Goal: Task Accomplishment & Management: Complete application form

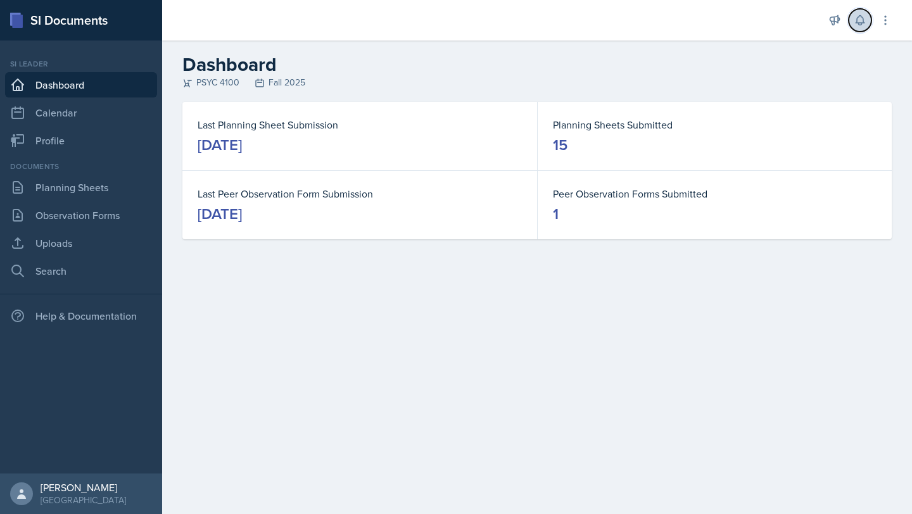
click at [857, 25] on icon at bounding box center [859, 20] width 13 height 13
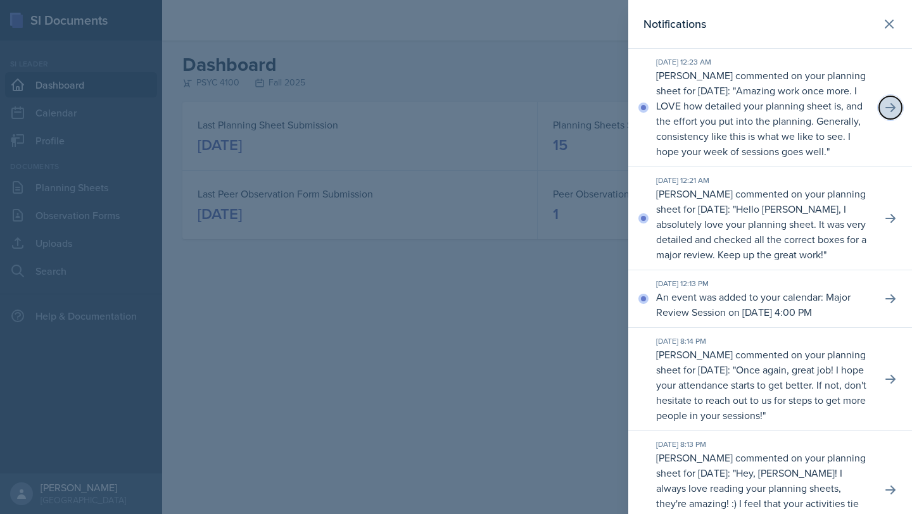
click at [889, 108] on button at bounding box center [890, 107] width 23 height 23
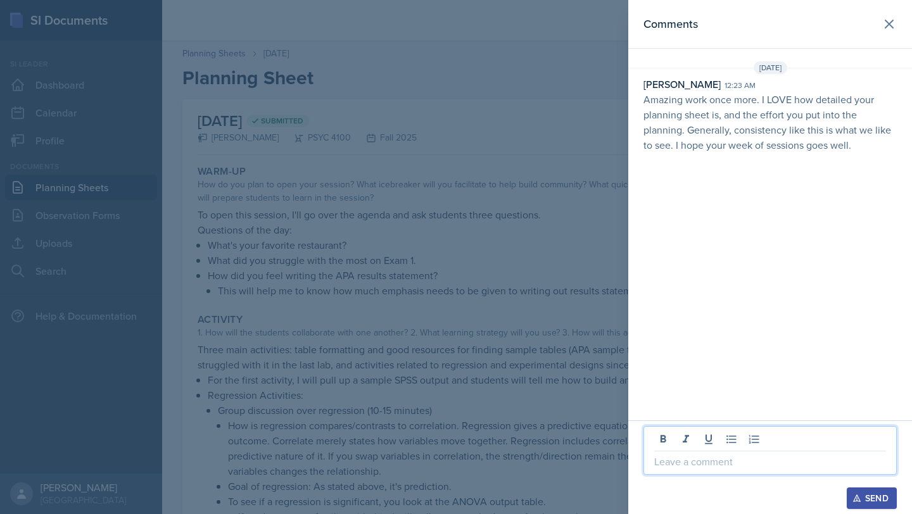
click at [712, 465] on p at bounding box center [770, 461] width 232 height 15
click at [887, 510] on div "Thank you, [PERSON_NAME] :)!! Send" at bounding box center [770, 467] width 284 height 94
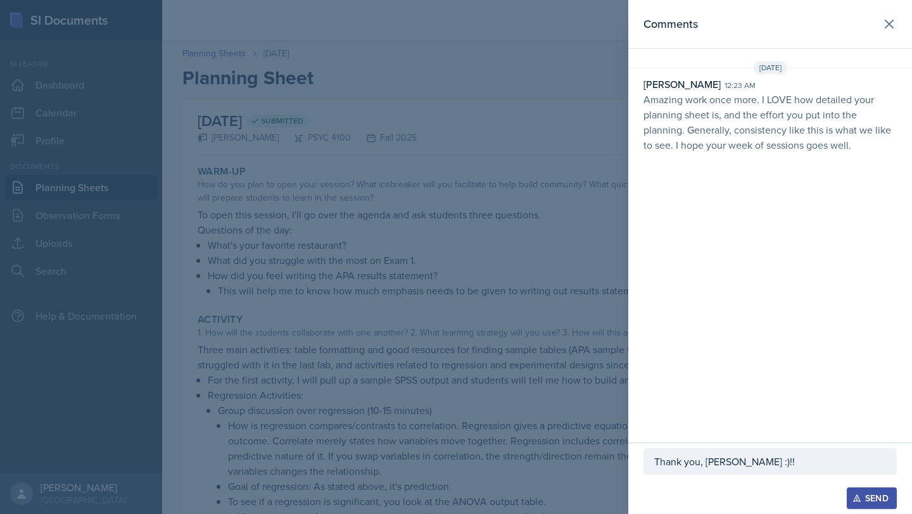
click at [855, 498] on icon "button" at bounding box center [856, 498] width 9 height 9
click at [888, 31] on icon at bounding box center [888, 23] width 15 height 15
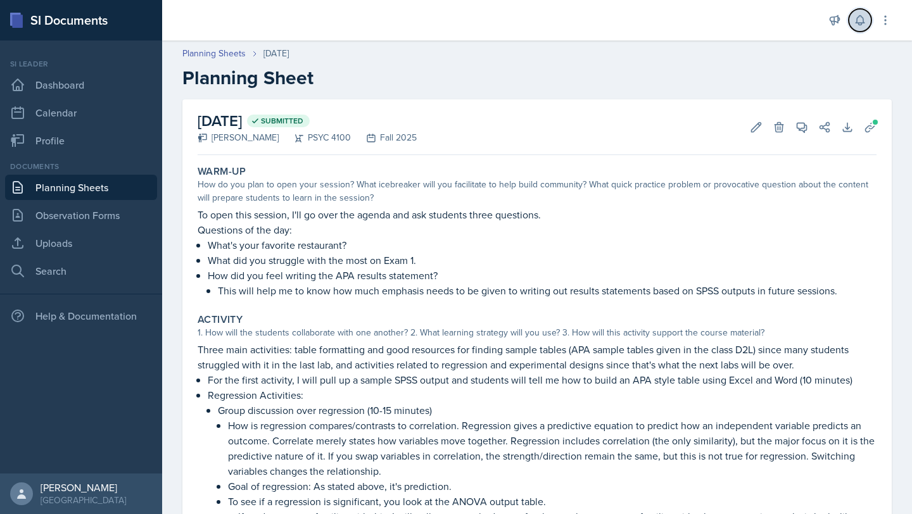
click at [862, 24] on icon at bounding box center [859, 20] width 13 height 13
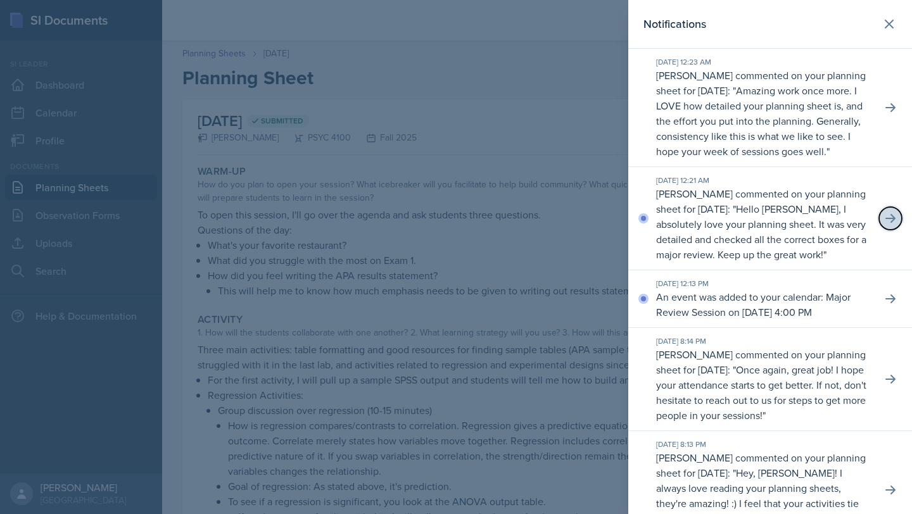
click at [891, 230] on button at bounding box center [890, 218] width 23 height 23
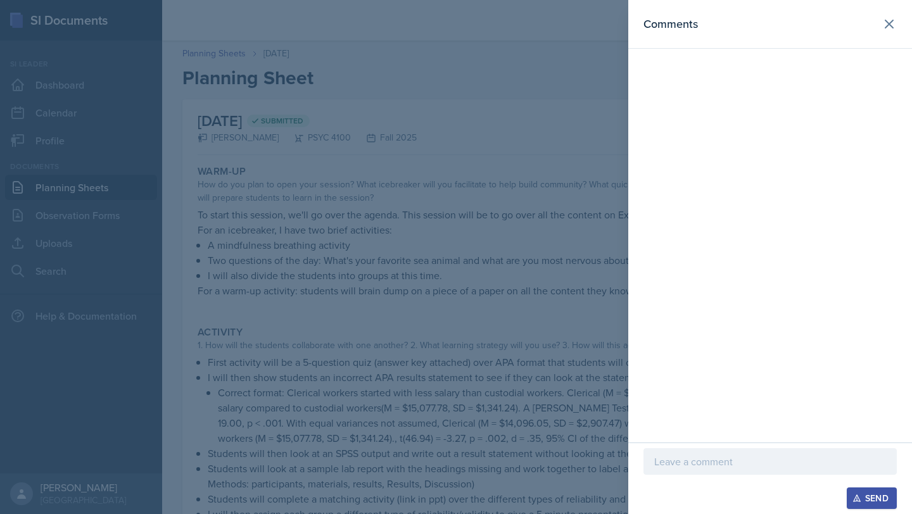
click at [688, 445] on div "Send" at bounding box center [770, 479] width 284 height 72
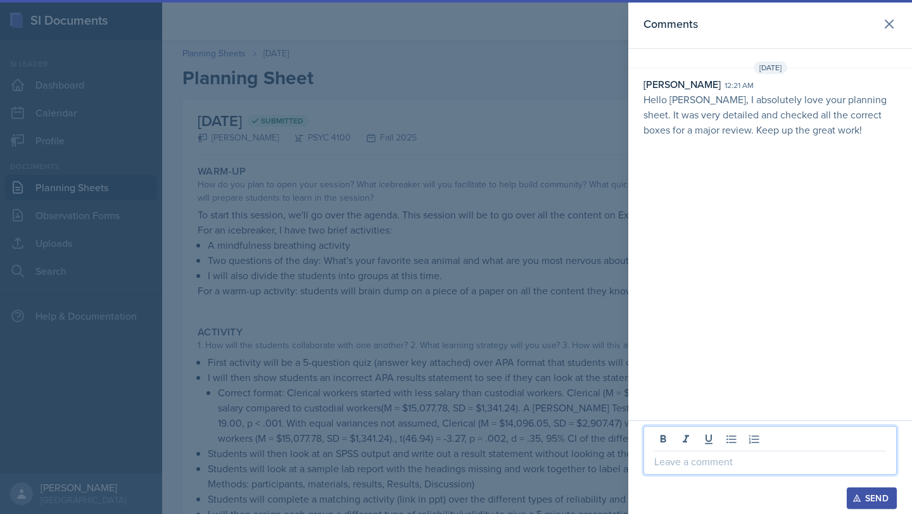
click at [688, 454] on p at bounding box center [770, 461] width 232 height 15
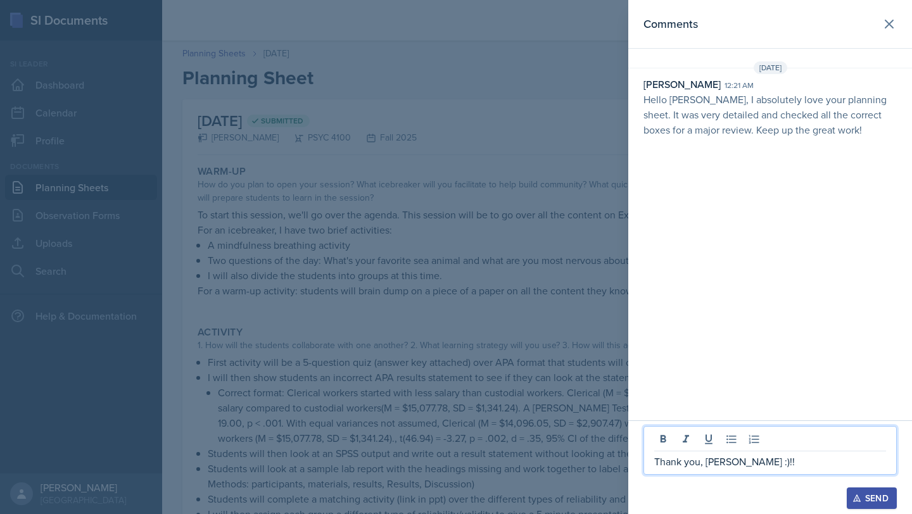
click at [885, 494] on div "Send" at bounding box center [872, 498] width 34 height 10
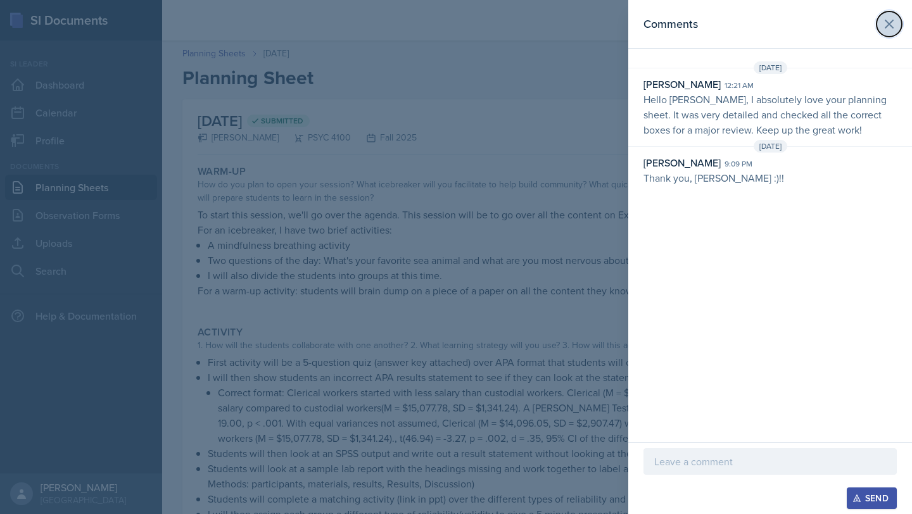
click at [899, 19] on button at bounding box center [888, 23] width 25 height 25
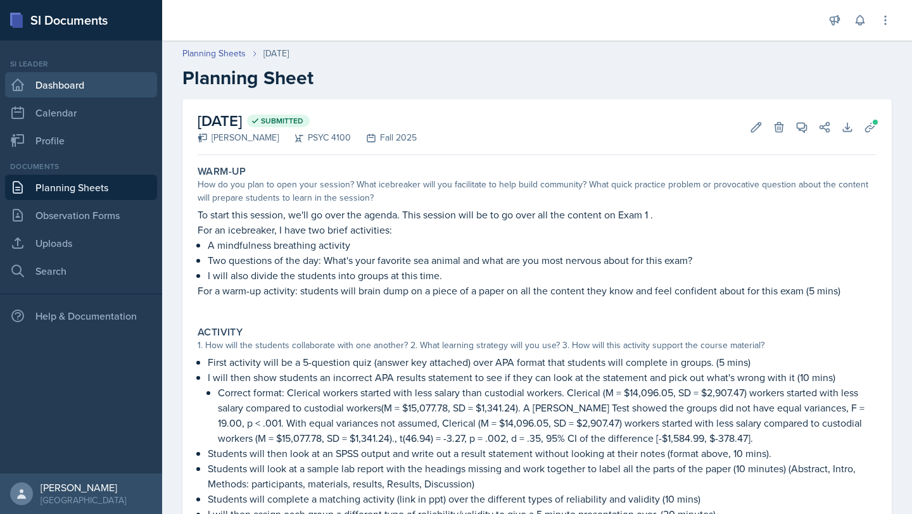
click at [56, 87] on link "Dashboard" at bounding box center [81, 84] width 152 height 25
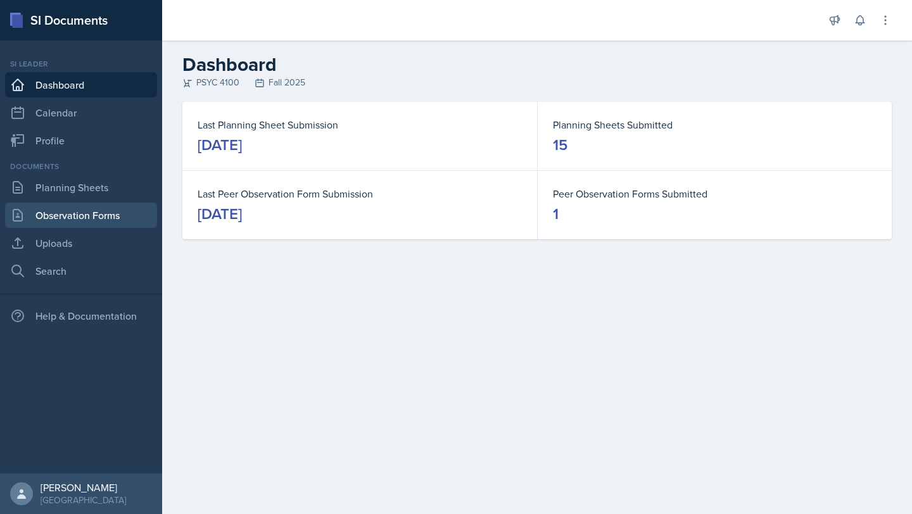
click at [104, 216] on link "Observation Forms" at bounding box center [81, 215] width 152 height 25
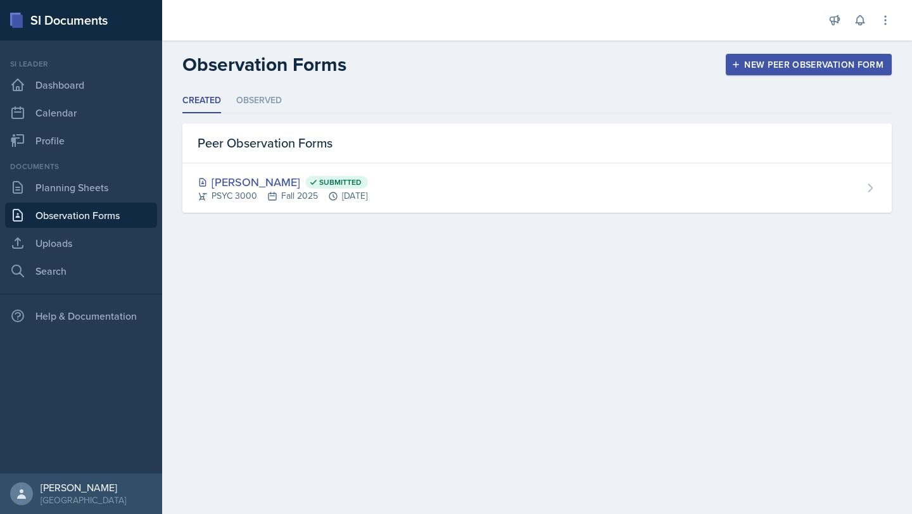
click at [829, 56] on button "New Peer Observation Form" at bounding box center [809, 65] width 166 height 22
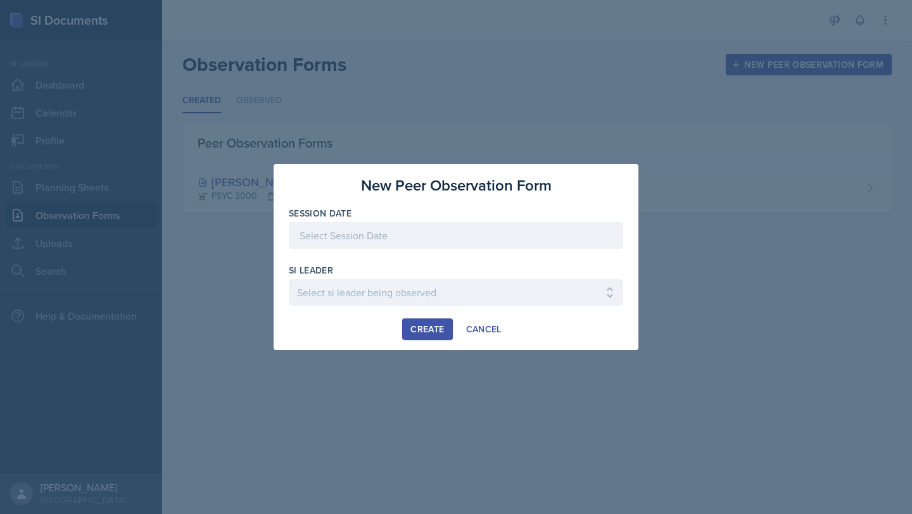
click at [484, 242] on div at bounding box center [456, 235] width 334 height 27
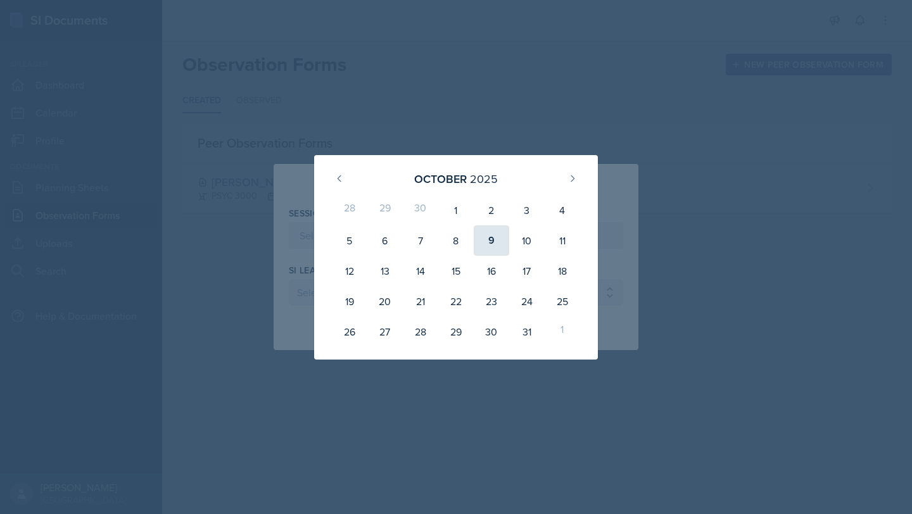
click at [500, 241] on div "9" at bounding box center [491, 240] width 35 height 30
type input "[DATE]"
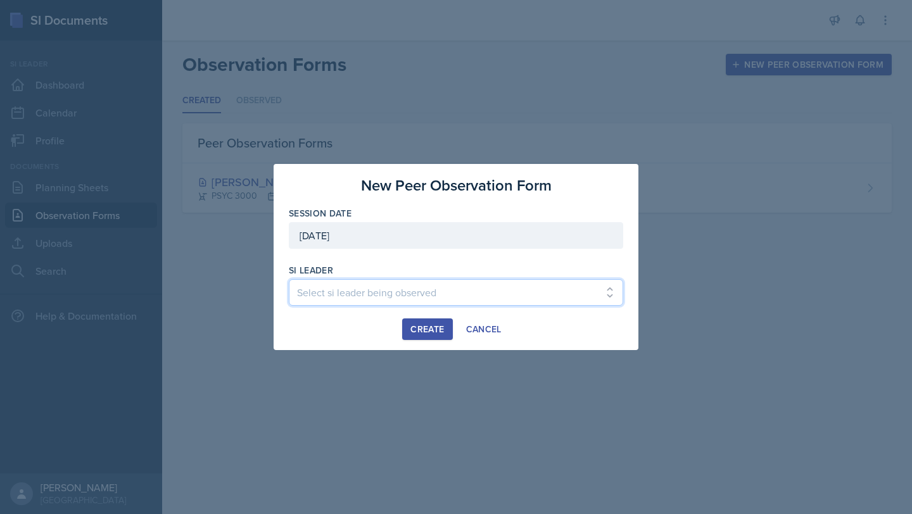
click at [450, 286] on select "Select si leader being observed [PERSON_NAME] / PSYC 2500 / The Phantoms of The…" at bounding box center [456, 292] width 334 height 27
click at [330, 284] on select "Select si leader being observed [PERSON_NAME] / PSYC 2500 / The Phantoms of The…" at bounding box center [456, 292] width 334 height 27
select select "2ca7f89e-85ef-489e-b85e-55b135d3ae8f"
click at [289, 279] on select "Select si leader being observed [PERSON_NAME] / PSYC 2500 / The Phantoms of The…" at bounding box center [456, 292] width 334 height 27
click at [440, 324] on div "Create" at bounding box center [427, 329] width 34 height 10
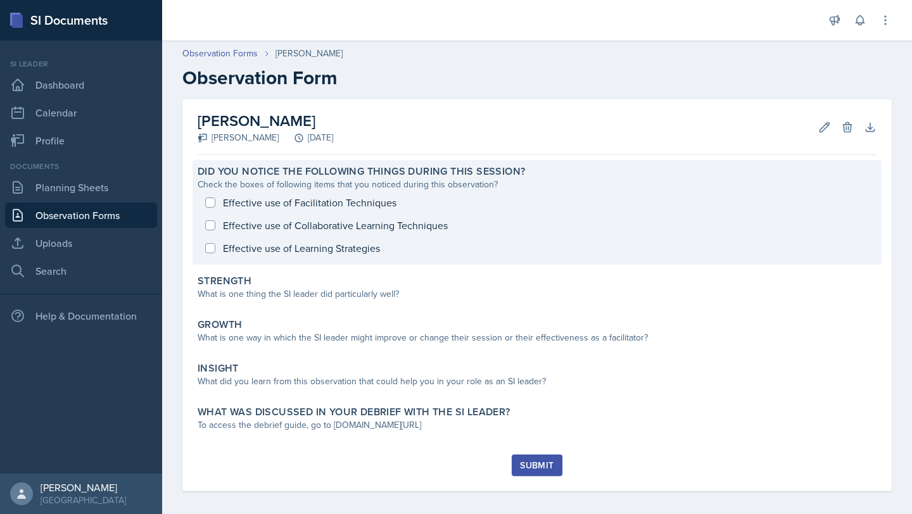
click at [216, 248] on div "Effective use of Facilitation Techniques Effective use of Collaborative Learnin…" at bounding box center [537, 225] width 679 height 68
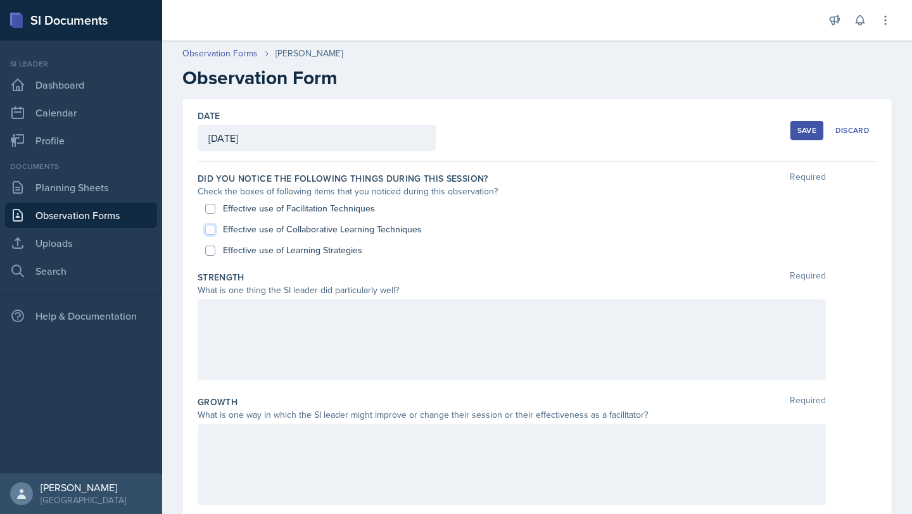
click at [209, 230] on input "Effective use of Collaborative Learning Techniques" at bounding box center [210, 230] width 10 height 10
checkbox input "true"
click at [213, 247] on input "Effective use of Learning Strategies" at bounding box center [210, 251] width 10 height 10
checkbox input "true"
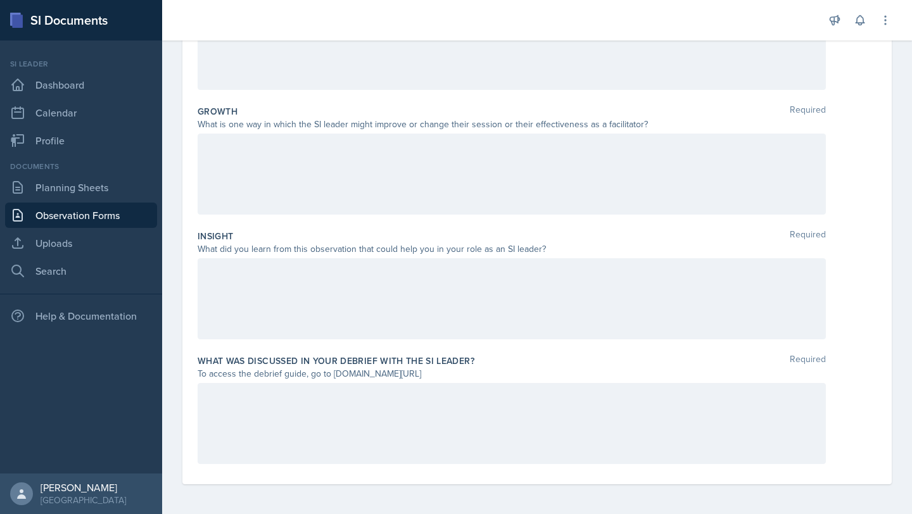
scroll to position [290, 0]
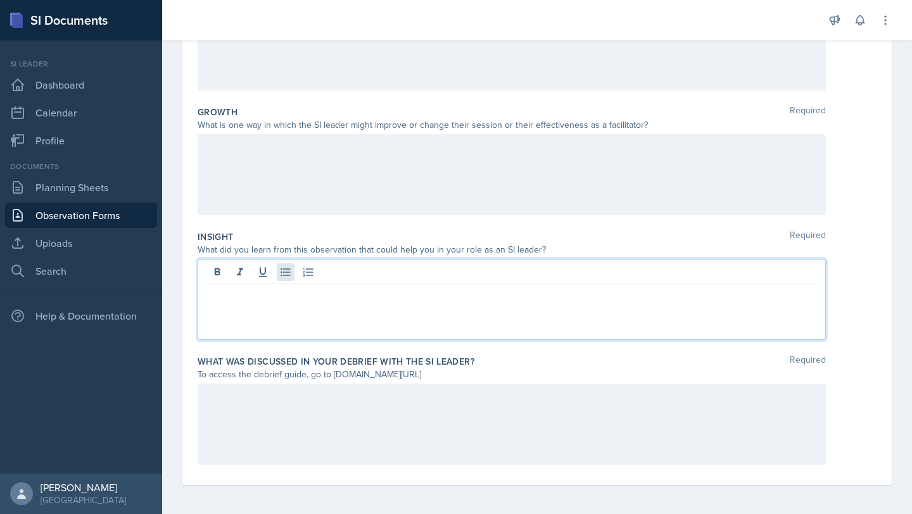
click at [291, 276] on div at bounding box center [512, 299] width 628 height 81
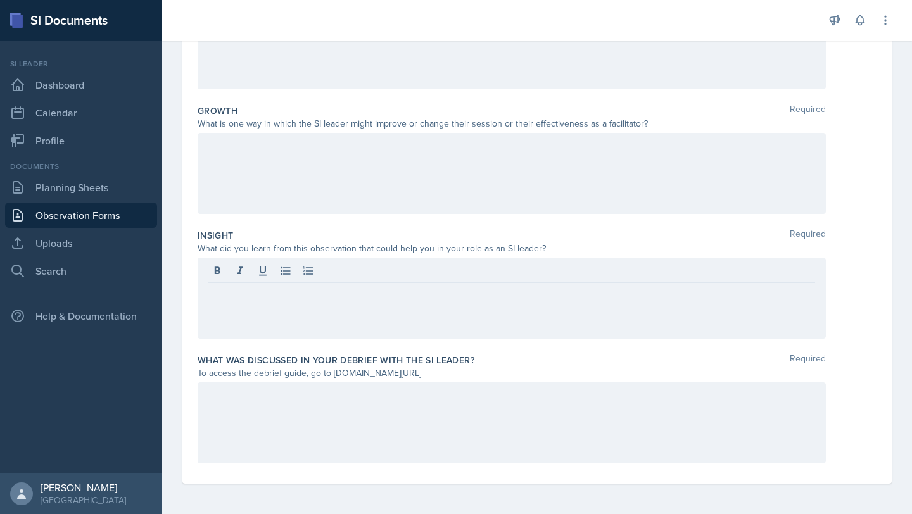
click at [311, 312] on div at bounding box center [512, 298] width 628 height 81
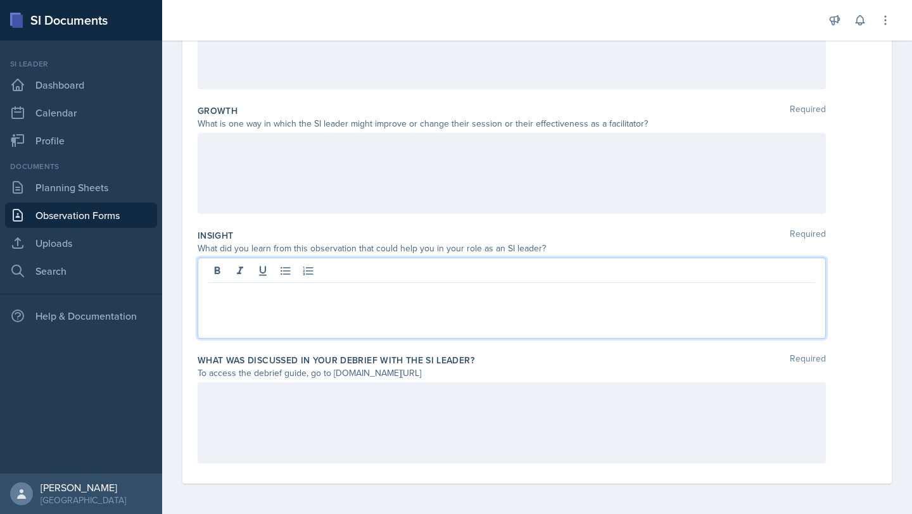
scroll to position [0, 0]
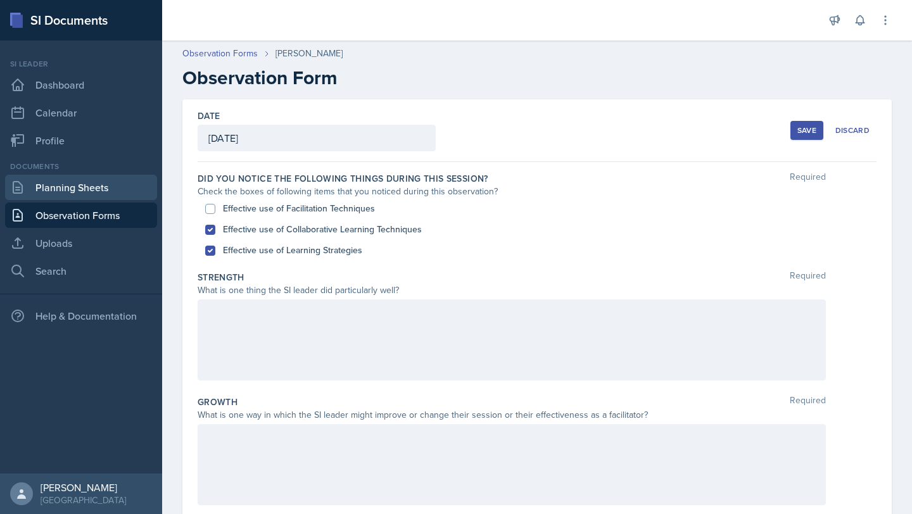
click at [51, 185] on link "Planning Sheets" at bounding box center [81, 187] width 152 height 25
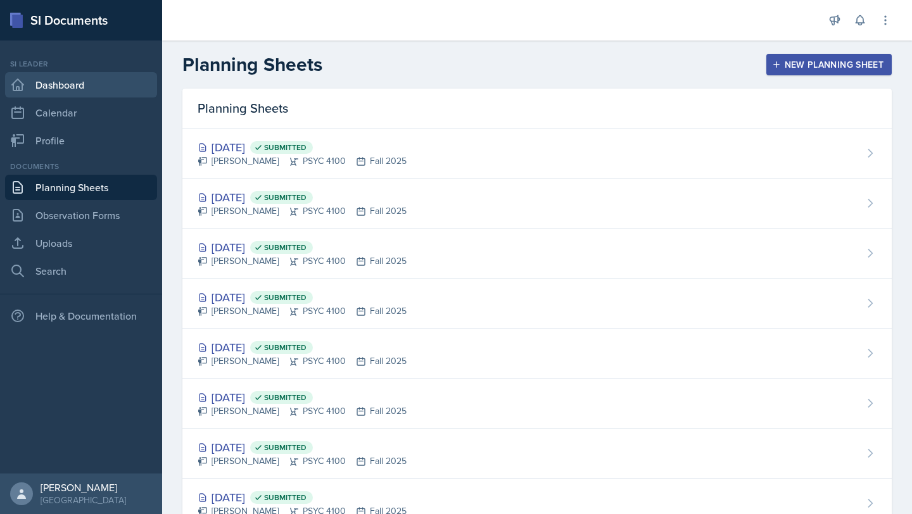
click at [57, 82] on link "Dashboard" at bounding box center [81, 84] width 152 height 25
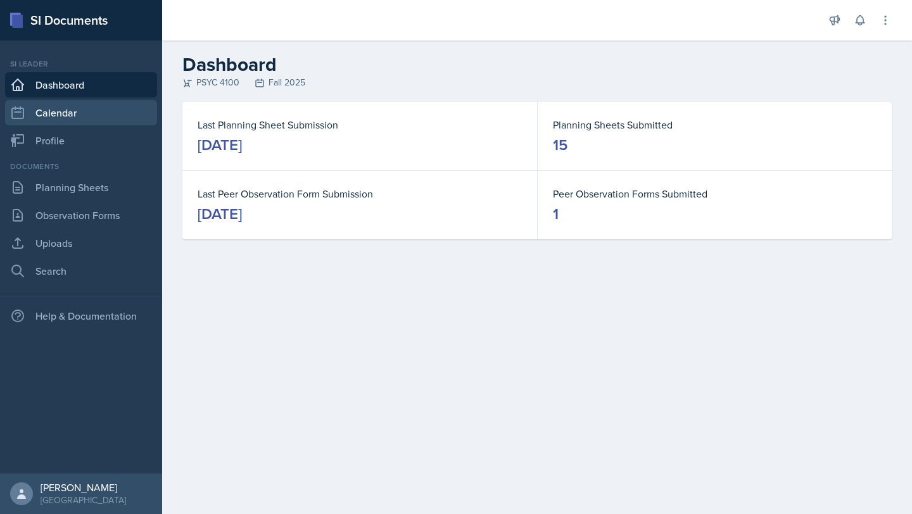
click at [20, 116] on icon at bounding box center [17, 112] width 15 height 15
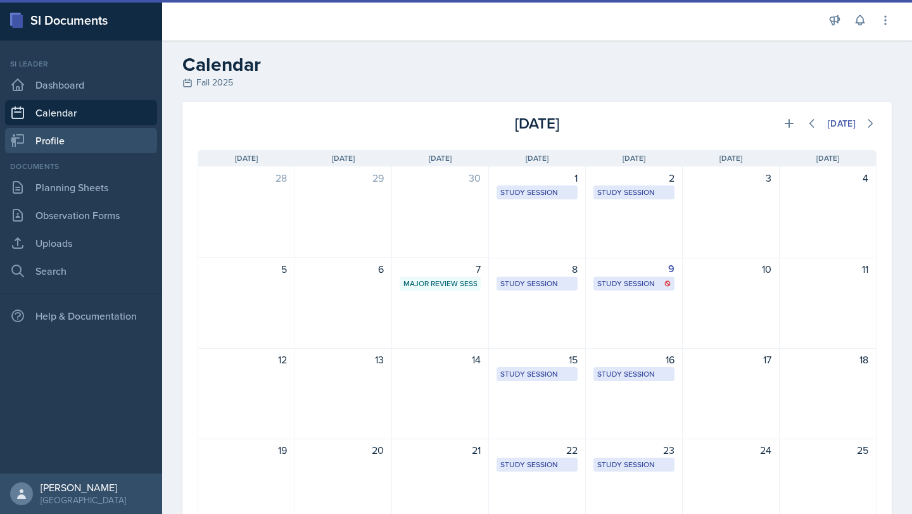
click at [35, 130] on link "Profile" at bounding box center [81, 140] width 152 height 25
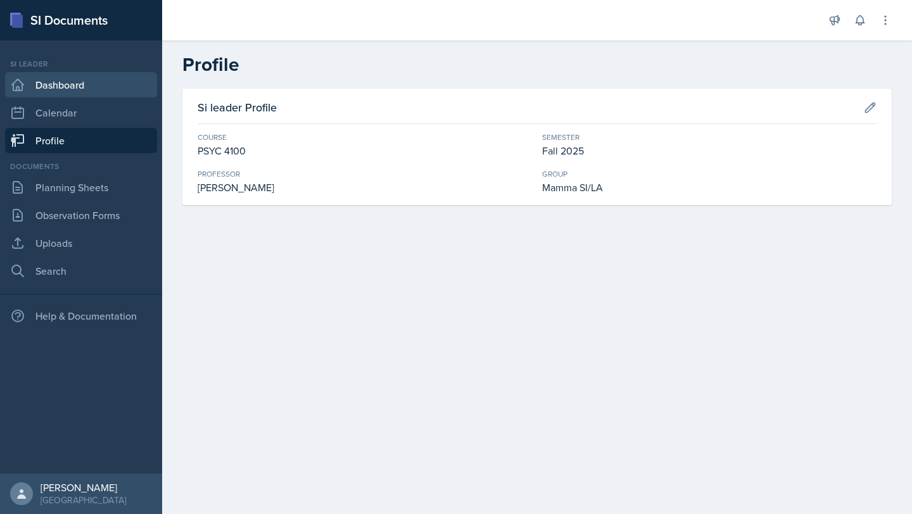
click at [40, 91] on link "Dashboard" at bounding box center [81, 84] width 152 height 25
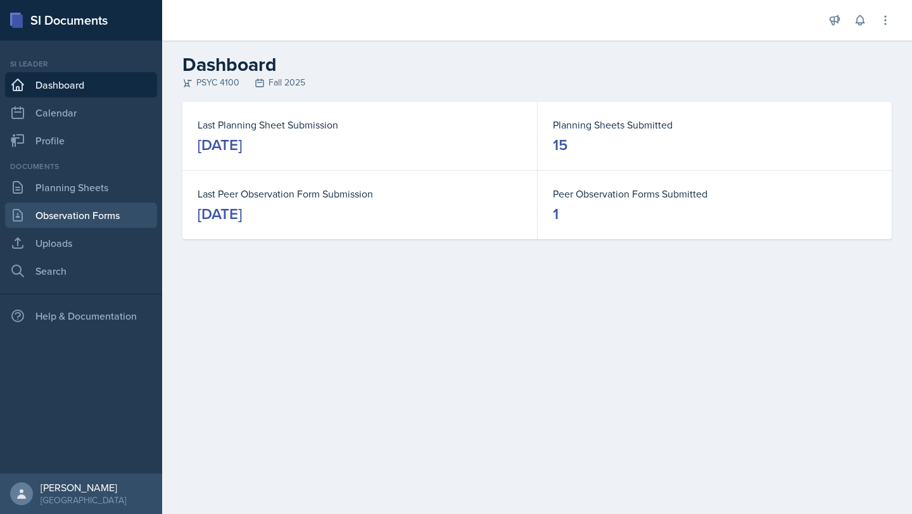
click at [87, 218] on link "Observation Forms" at bounding box center [81, 215] width 152 height 25
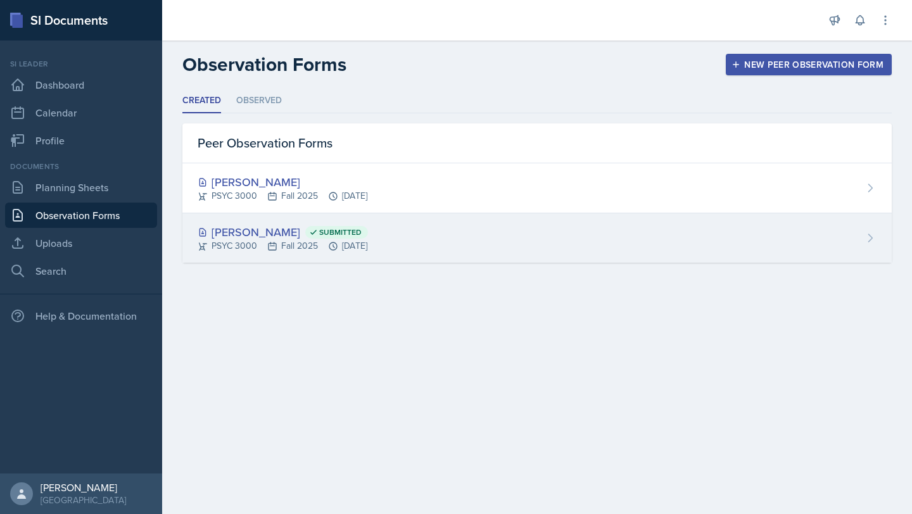
click at [289, 224] on div "[PERSON_NAME] Submitted" at bounding box center [283, 231] width 170 height 17
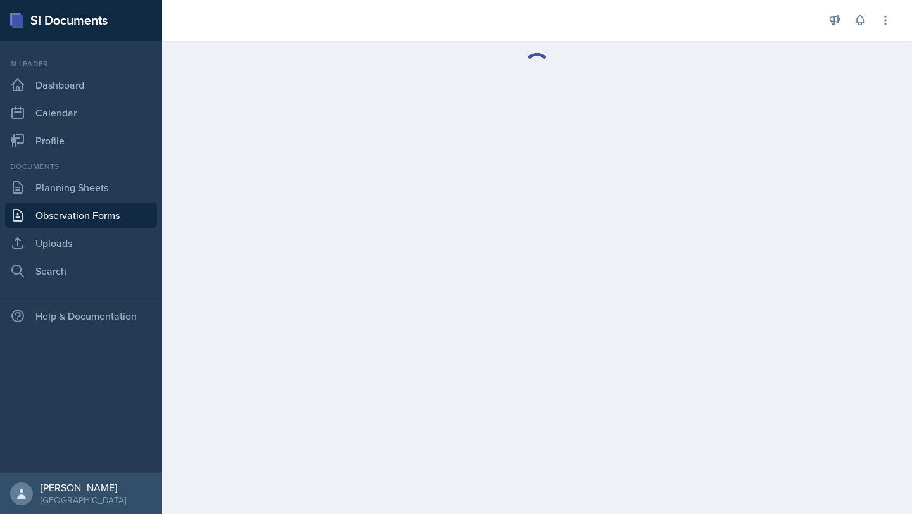
click at [111, 212] on link "Observation Forms" at bounding box center [81, 215] width 152 height 25
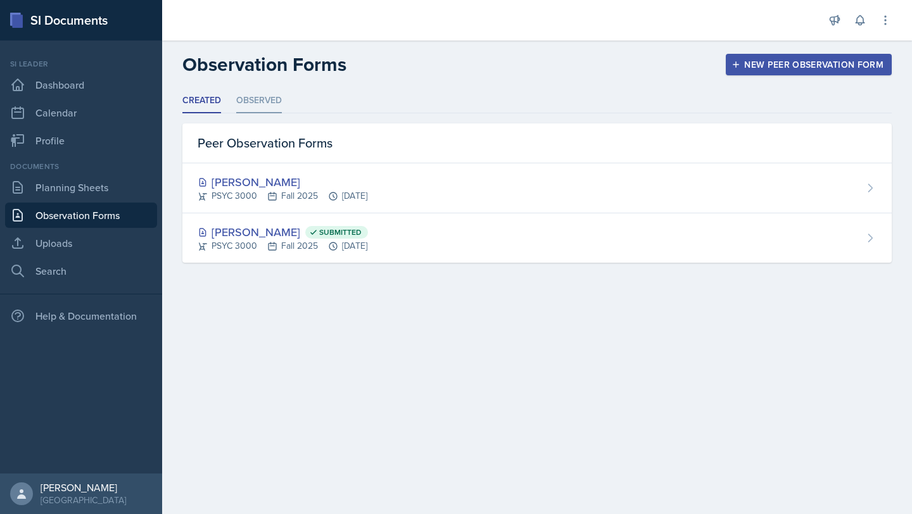
click at [258, 105] on li "Observed" at bounding box center [259, 101] width 46 height 25
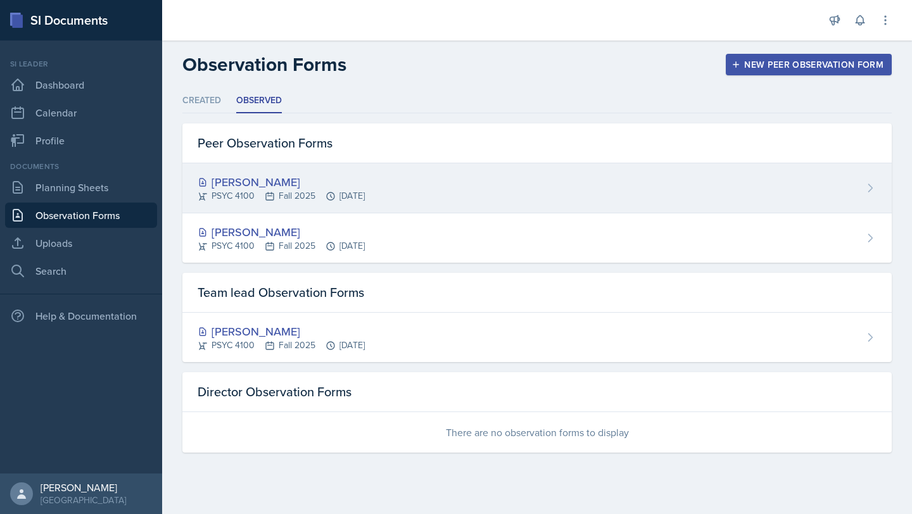
click at [448, 186] on div "[PERSON_NAME] PSYC 4100 Fall 2025 [DATE]" at bounding box center [536, 188] width 709 height 50
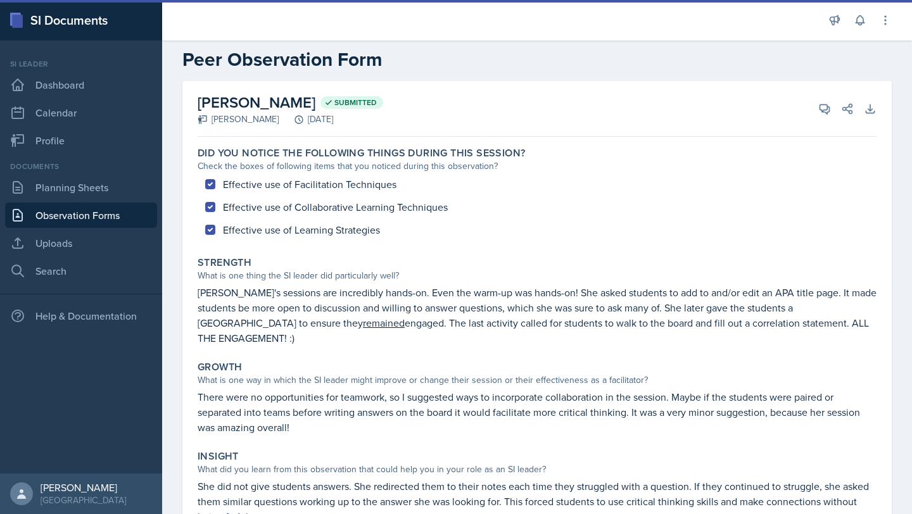
scroll to position [22, 0]
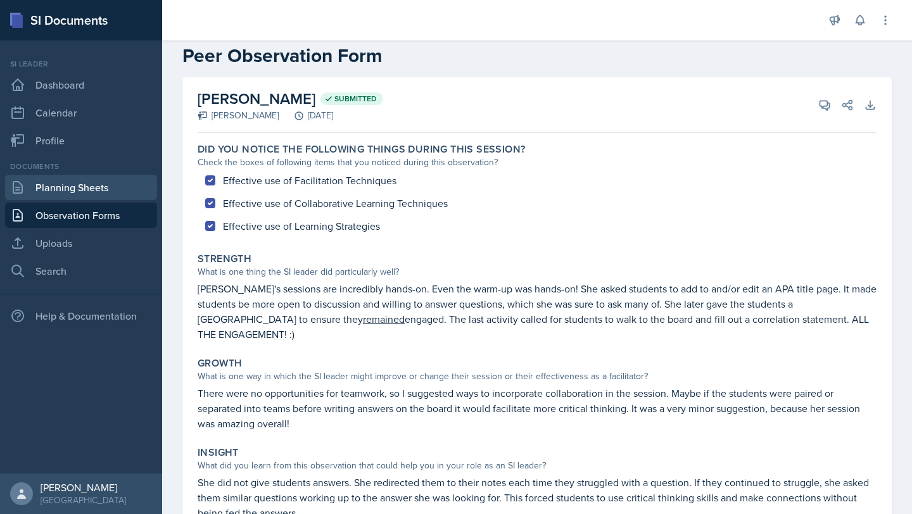
click at [98, 182] on link "Planning Sheets" at bounding box center [81, 187] width 152 height 25
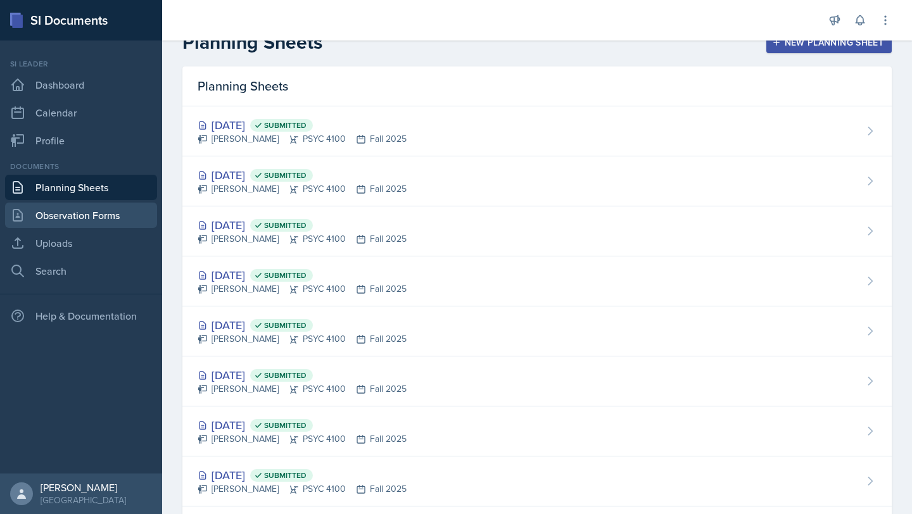
click at [68, 204] on link "Observation Forms" at bounding box center [81, 215] width 152 height 25
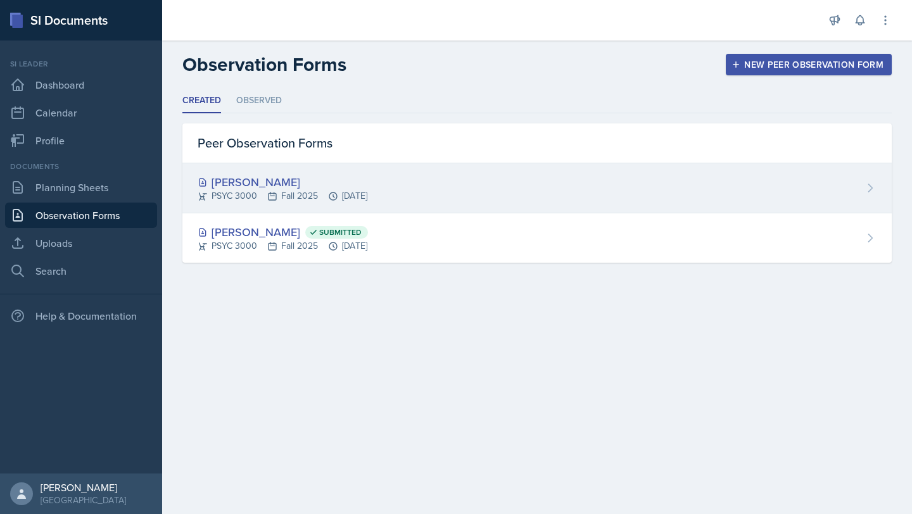
click at [260, 184] on div "[PERSON_NAME]" at bounding box center [283, 181] width 170 height 17
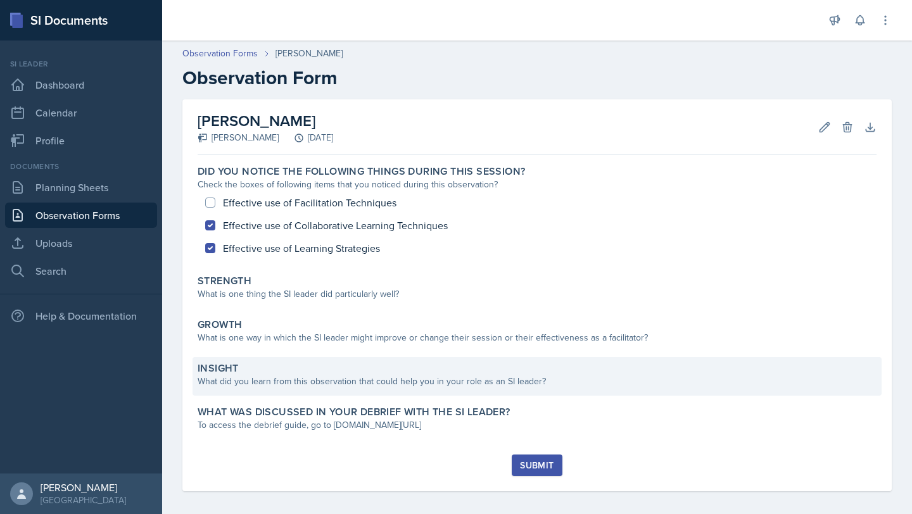
click at [331, 375] on div "What did you learn from this observation that could help you in your role as an…" at bounding box center [537, 381] width 679 height 13
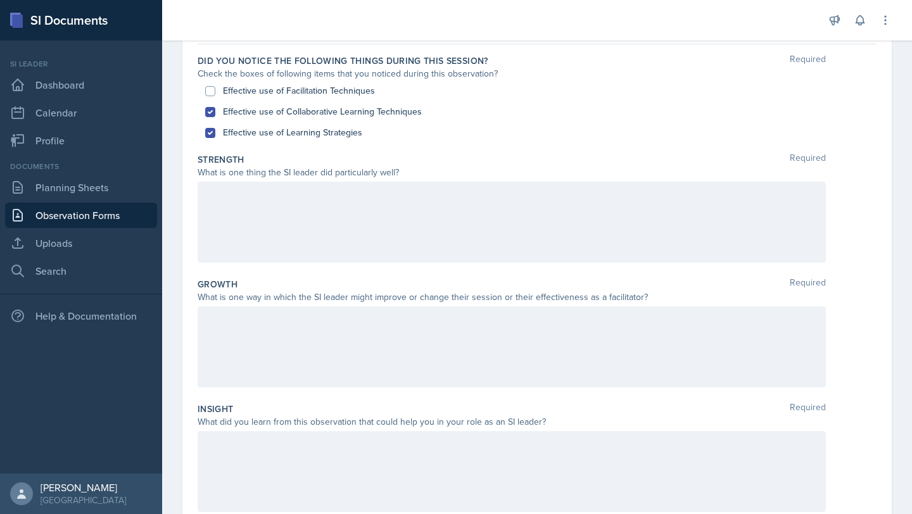
click at [298, 462] on div at bounding box center [512, 471] width 628 height 81
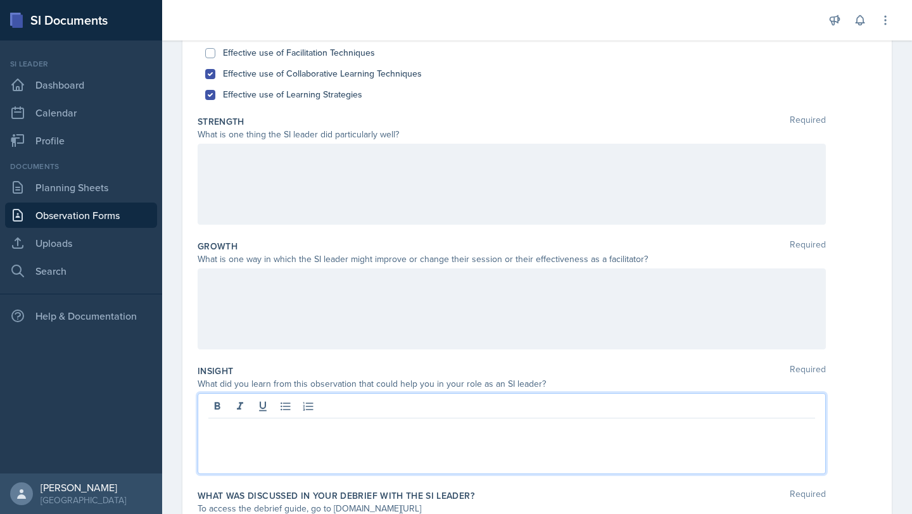
scroll to position [161, 0]
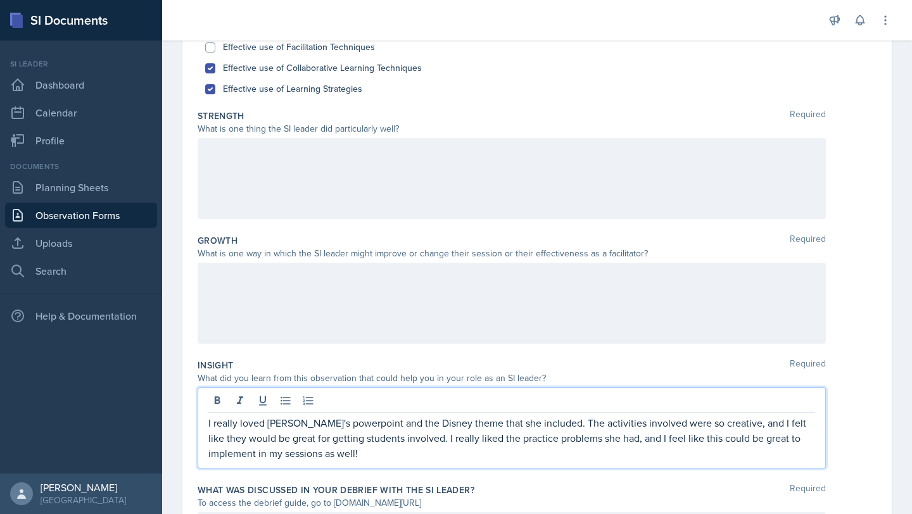
click at [325, 197] on div at bounding box center [512, 178] width 628 height 81
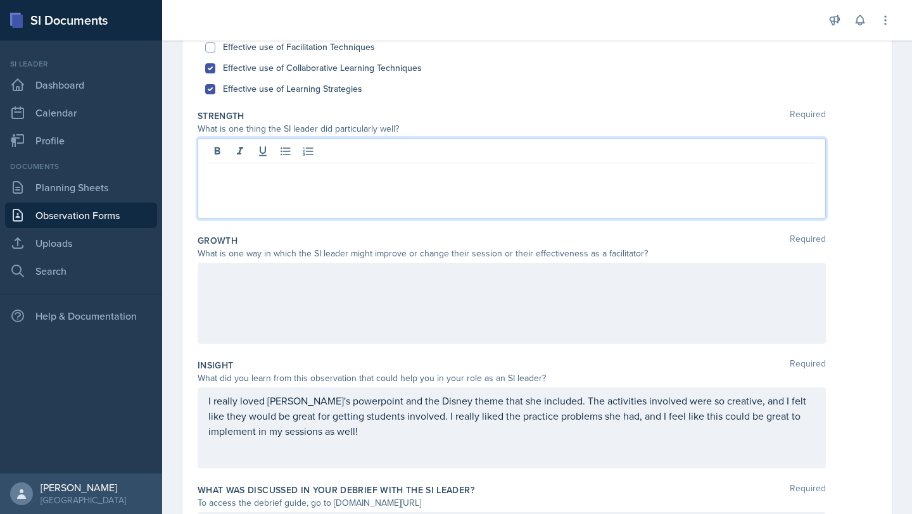
scroll to position [184, 0]
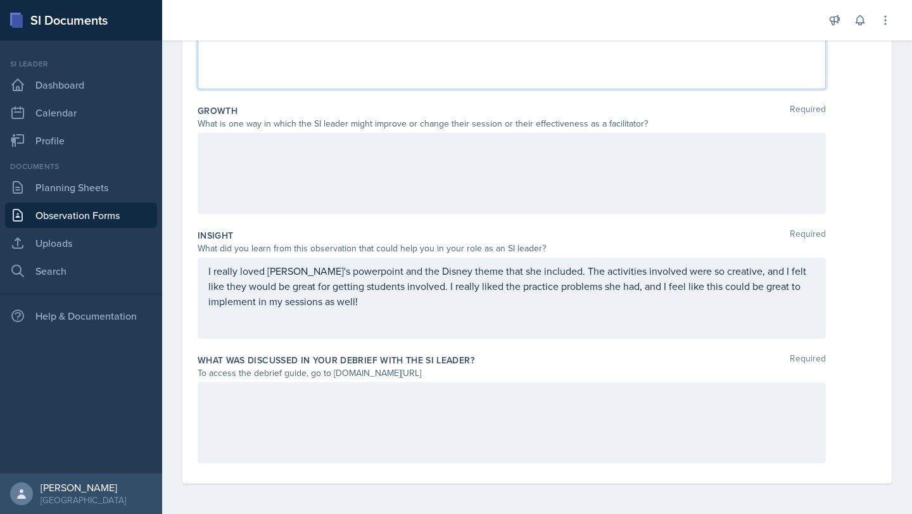
click at [300, 407] on div at bounding box center [512, 422] width 628 height 81
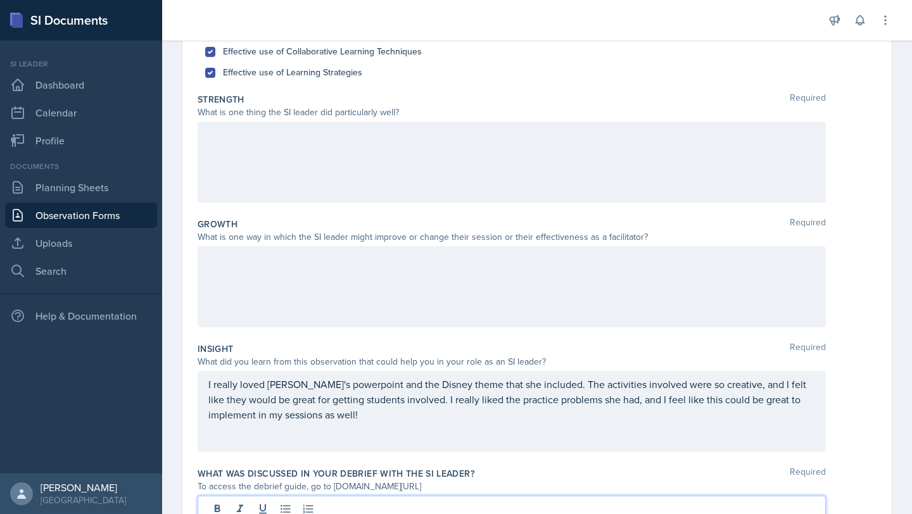
scroll to position [0, 0]
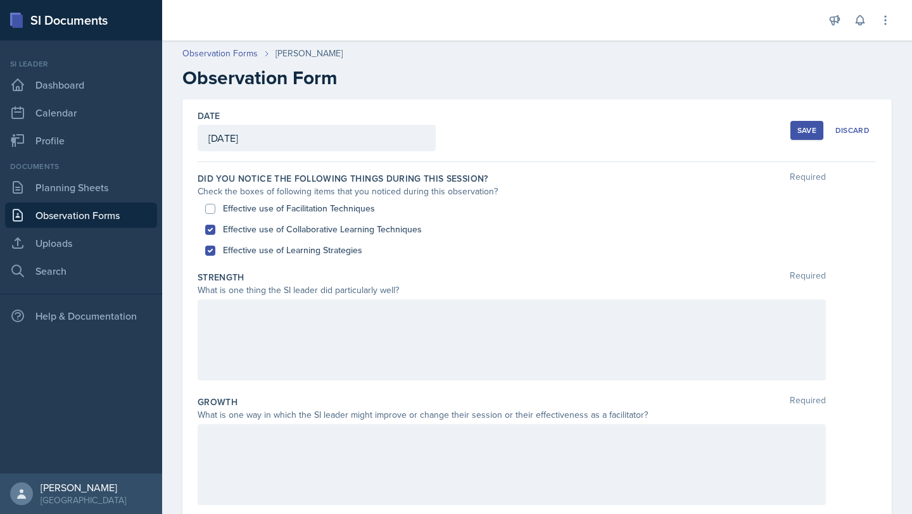
click at [307, 205] on label "Effective use of Facilitation Techniques" at bounding box center [299, 208] width 152 height 13
click at [215, 205] on input "Effective use of Facilitation Techniques" at bounding box center [210, 209] width 10 height 10
checkbox input "true"
click at [323, 338] on div at bounding box center [512, 339] width 628 height 81
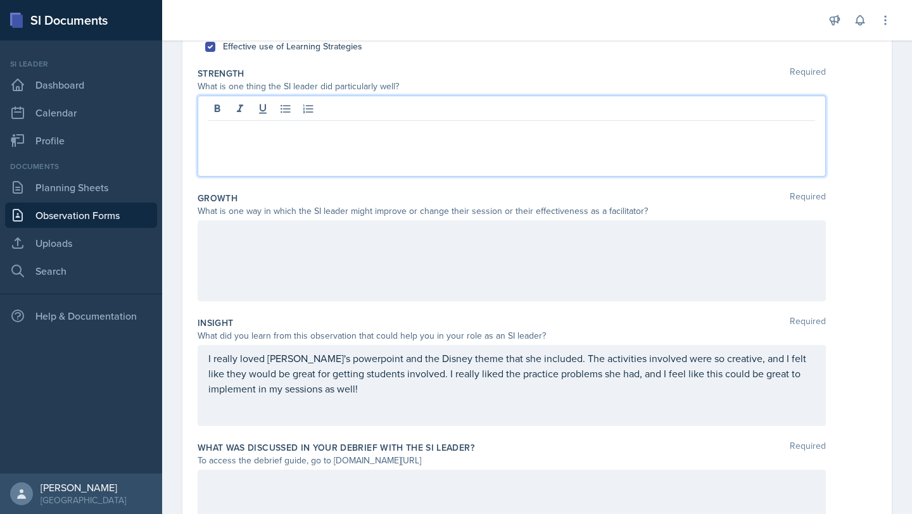
scroll to position [241, 0]
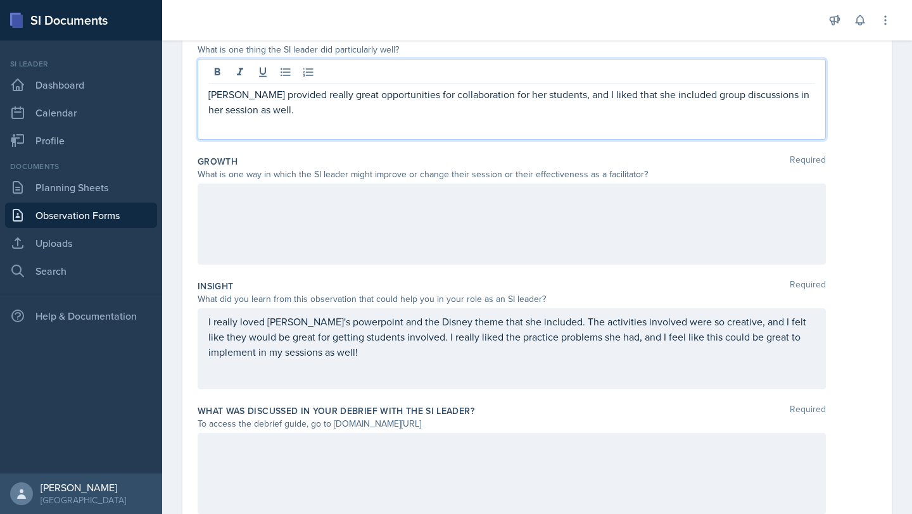
click at [260, 228] on div at bounding box center [512, 224] width 628 height 81
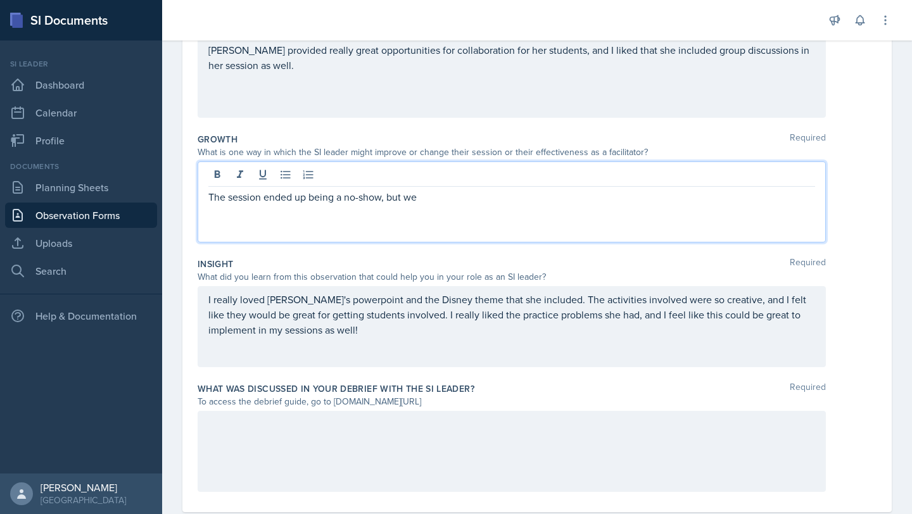
scroll to position [291, 0]
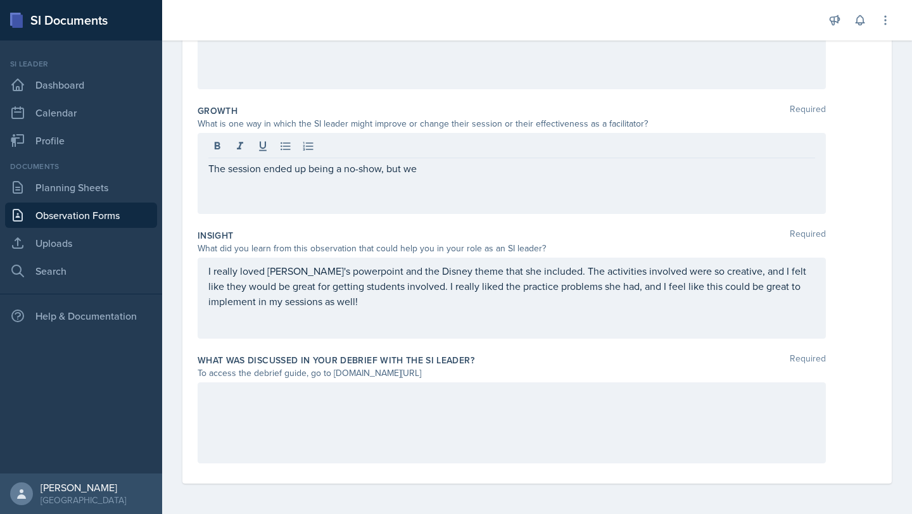
click at [243, 413] on div at bounding box center [512, 422] width 628 height 81
click at [467, 372] on div "To access the debrief guide, go to [DOMAIN_NAME][URL]" at bounding box center [512, 373] width 628 height 13
drag, startPoint x: 463, startPoint y: 373, endPoint x: 377, endPoint y: 374, distance: 85.5
click at [377, 374] on div "To access the debrief guide, go to [DOMAIN_NAME][URL]" at bounding box center [512, 373] width 628 height 13
drag, startPoint x: 467, startPoint y: 373, endPoint x: 455, endPoint y: 373, distance: 12.0
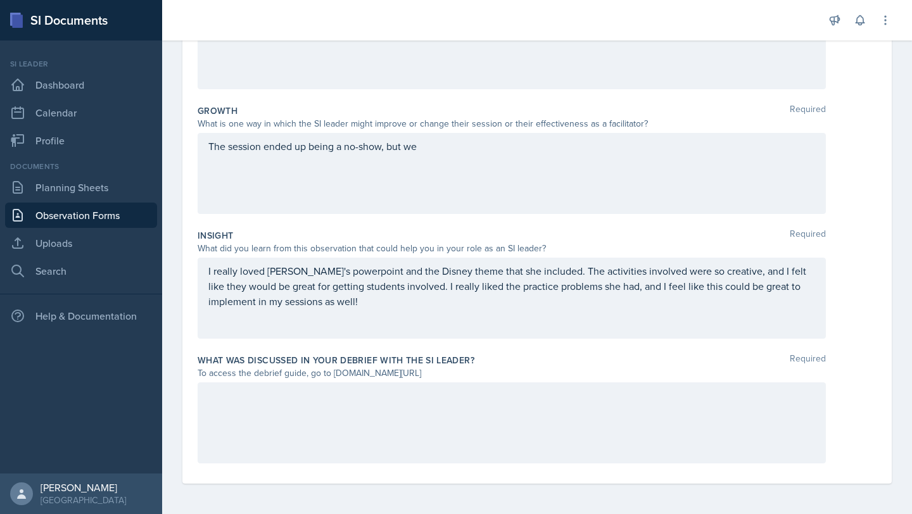
click at [455, 373] on div "To access the debrief guide, go to [DOMAIN_NAME][URL]" at bounding box center [512, 373] width 628 height 13
drag, startPoint x: 455, startPoint y: 373, endPoint x: 473, endPoint y: 373, distance: 17.7
drag, startPoint x: 473, startPoint y: 373, endPoint x: 333, endPoint y: 374, distance: 139.9
click at [333, 374] on div "To access the debrief guide, go to [DOMAIN_NAME][URL]" at bounding box center [512, 373] width 628 height 13
copy div "[DOMAIN_NAME][URL]"
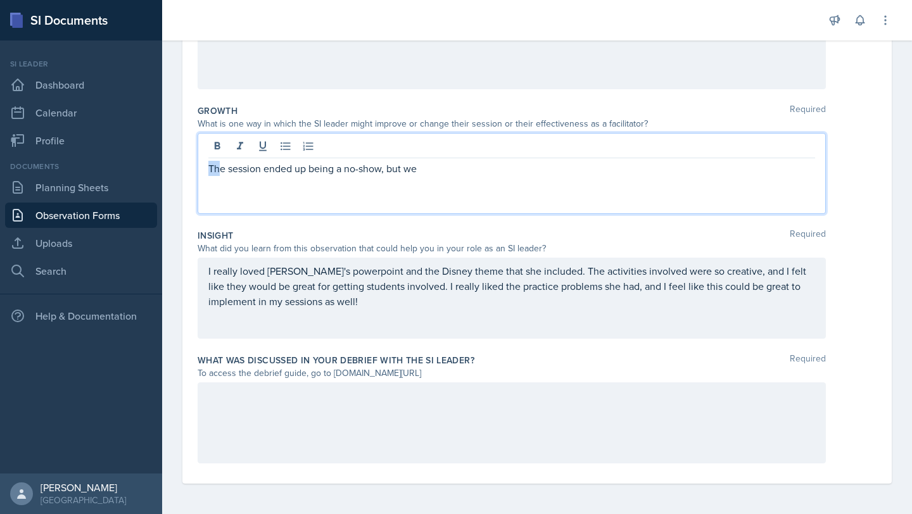
drag, startPoint x: 450, startPoint y: 151, endPoint x: 217, endPoint y: 162, distance: 232.6
click at [217, 162] on p "The session ended up being a no-show, but we" at bounding box center [511, 168] width 607 height 15
drag, startPoint x: 423, startPoint y: 173, endPoint x: 213, endPoint y: 172, distance: 210.2
click at [213, 172] on p "The session ended up being a no-show, but we" at bounding box center [511, 168] width 607 height 15
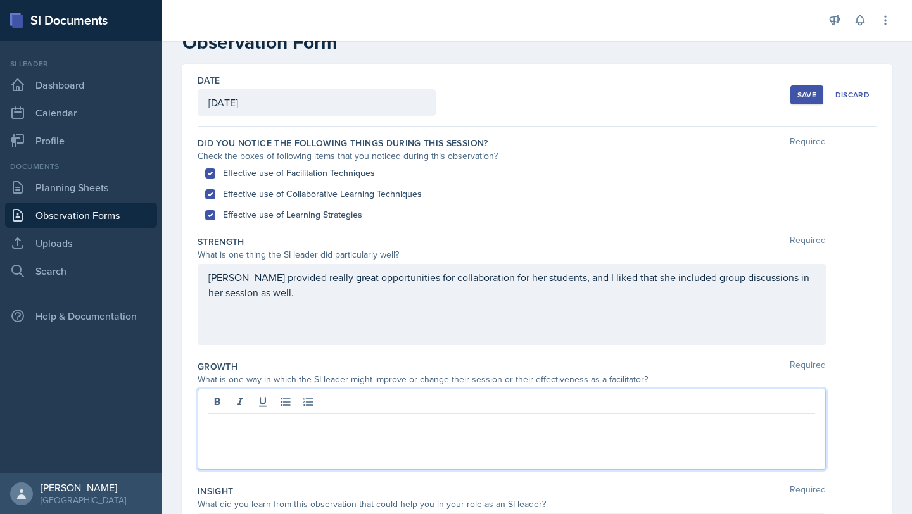
click at [313, 299] on p "[PERSON_NAME] provided really great opportunities for collaboration for her stu…" at bounding box center [511, 285] width 607 height 30
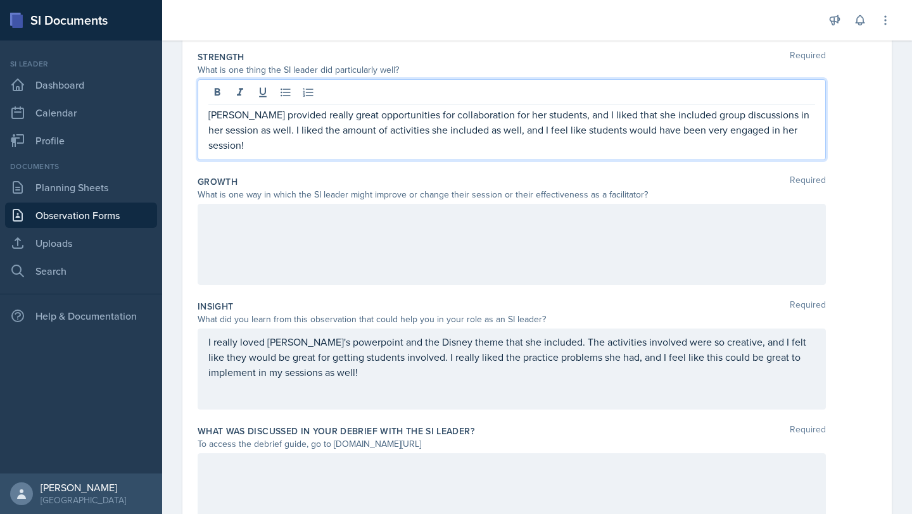
scroll to position [291, 0]
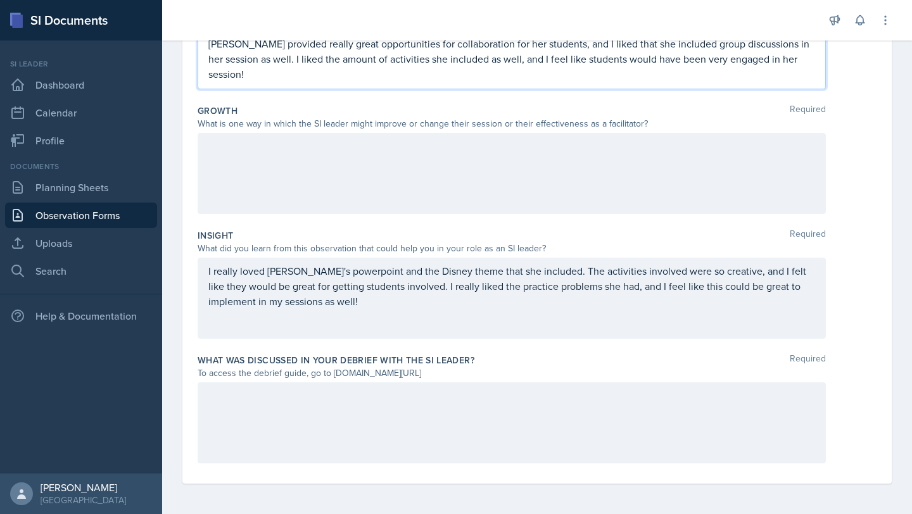
click at [363, 305] on p "I really loved [PERSON_NAME]'s powerpoint and the Disney theme that she include…" at bounding box center [511, 286] width 607 height 46
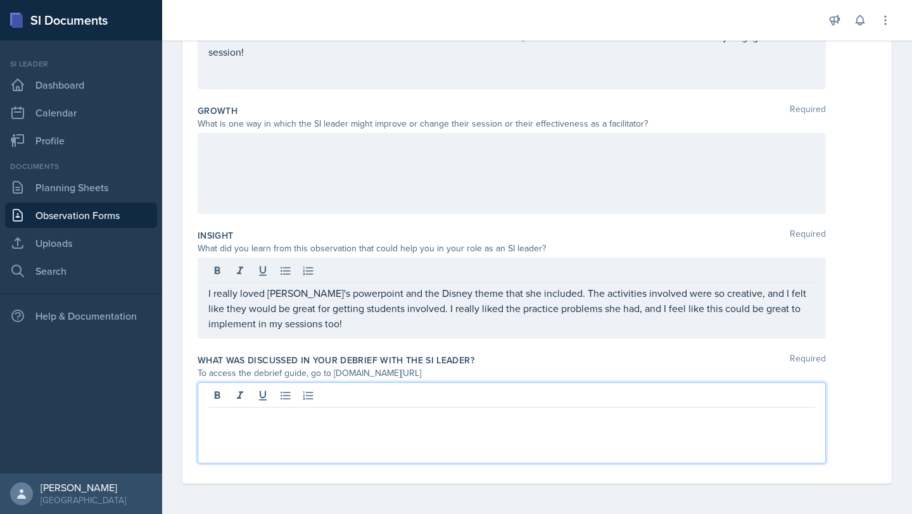
click at [250, 396] on div at bounding box center [512, 422] width 628 height 81
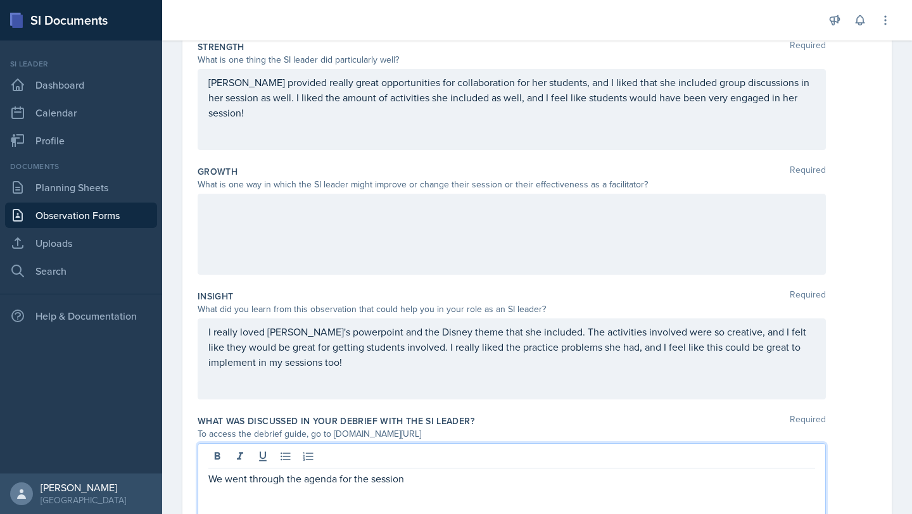
scroll to position [0, 0]
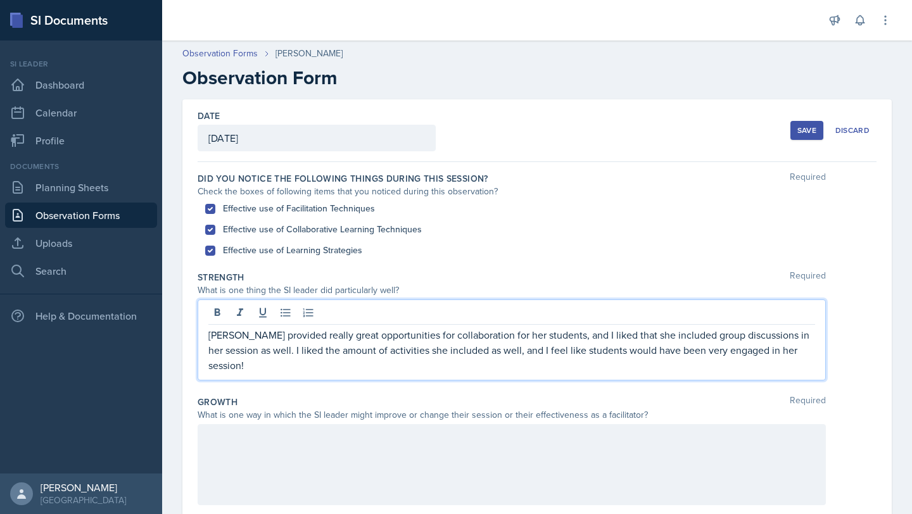
click at [312, 349] on p "[PERSON_NAME] provided really great opportunities for collaboration for her stu…" at bounding box center [511, 350] width 607 height 46
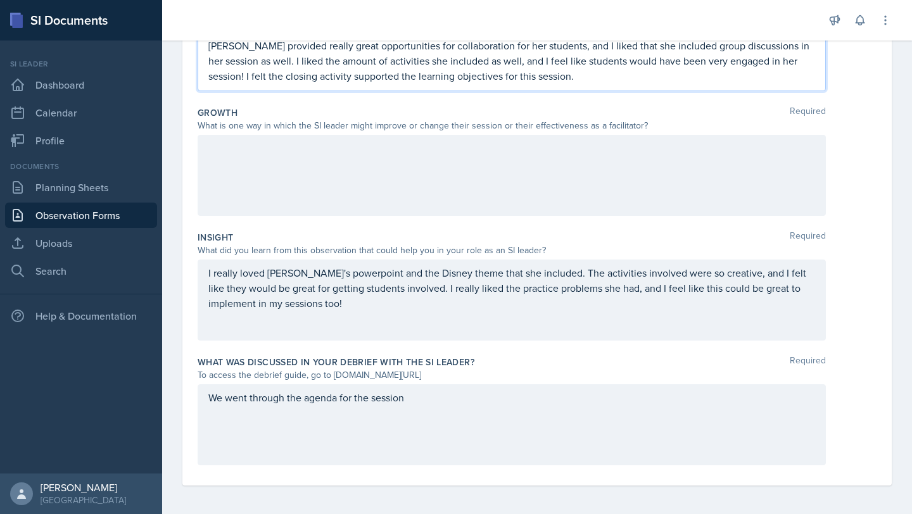
scroll to position [291, 0]
click at [453, 396] on div "We went through the agenda for the session" at bounding box center [512, 422] width 628 height 81
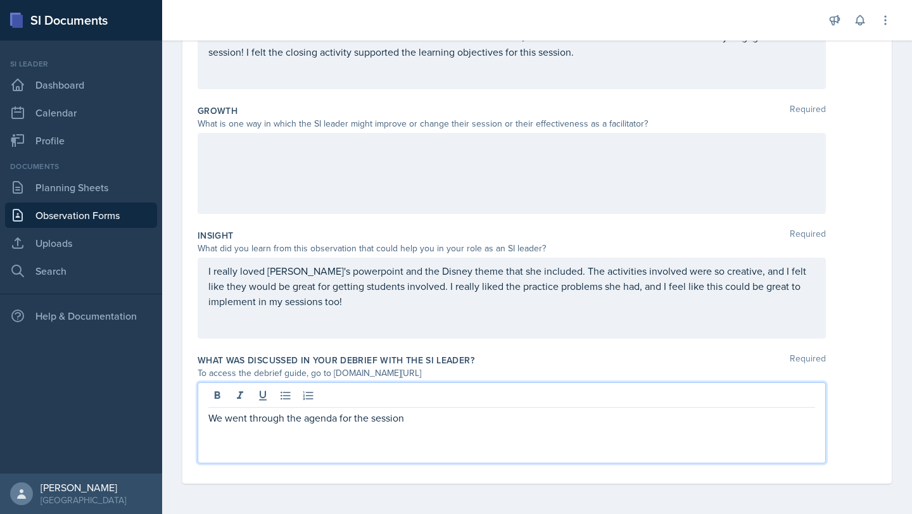
click at [432, 418] on p "We went through the agenda for the session" at bounding box center [511, 417] width 607 height 15
click at [210, 420] on p "We went through the agenda for the session and discussed different facil" at bounding box center [511, 417] width 607 height 15
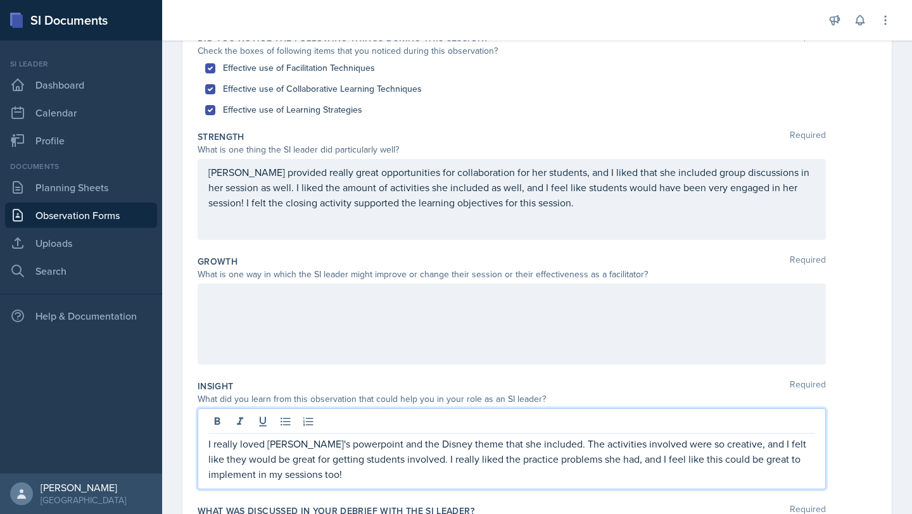
scroll to position [163, 0]
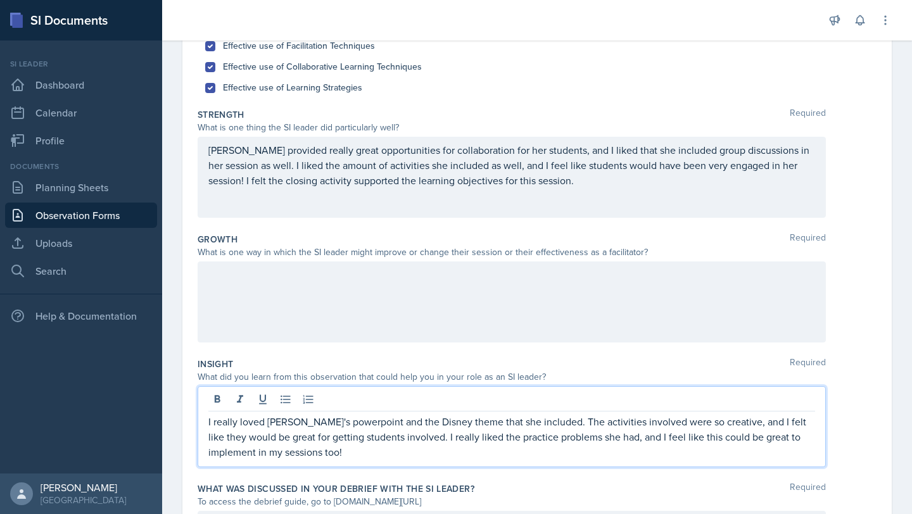
click at [527, 422] on p "I really loved [PERSON_NAME]'s powerpoint and the Disney theme that she include…" at bounding box center [511, 437] width 607 height 46
click at [393, 295] on div at bounding box center [512, 301] width 628 height 81
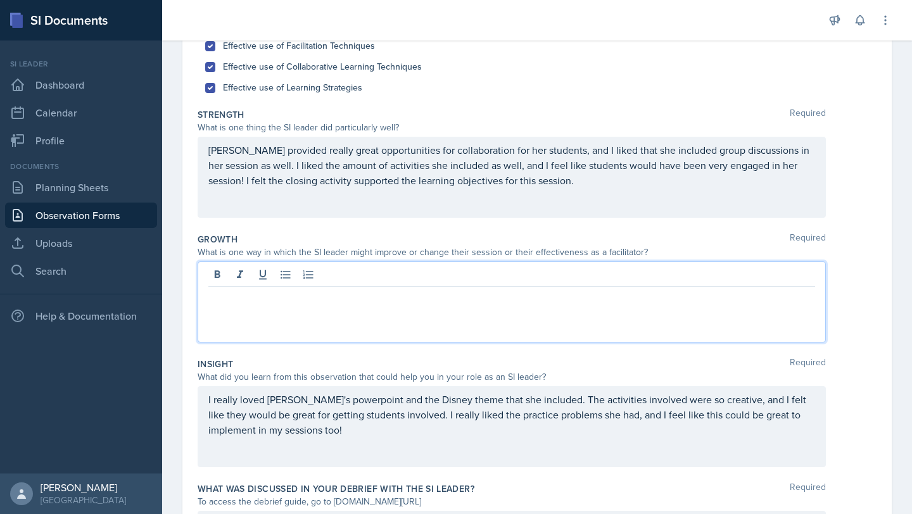
scroll to position [185, 0]
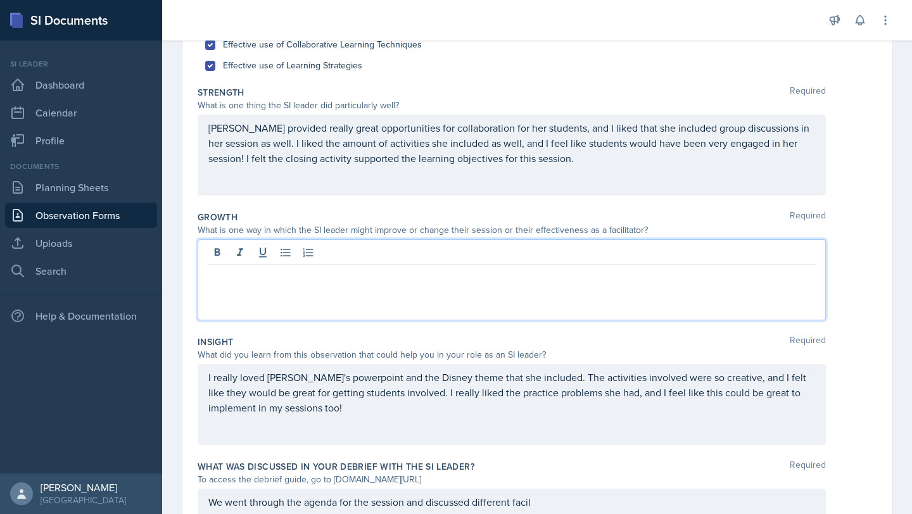
click at [208, 127] on div "[PERSON_NAME] provided really great opportunities for collaboration for her stu…" at bounding box center [512, 155] width 628 height 81
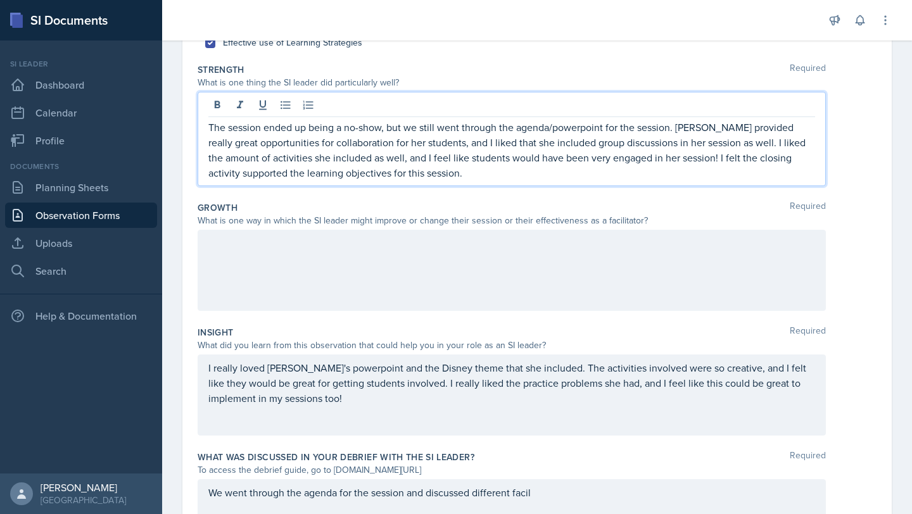
click at [368, 412] on div "I really loved [PERSON_NAME]'s powerpoint and the Disney theme that she include…" at bounding box center [512, 395] width 628 height 81
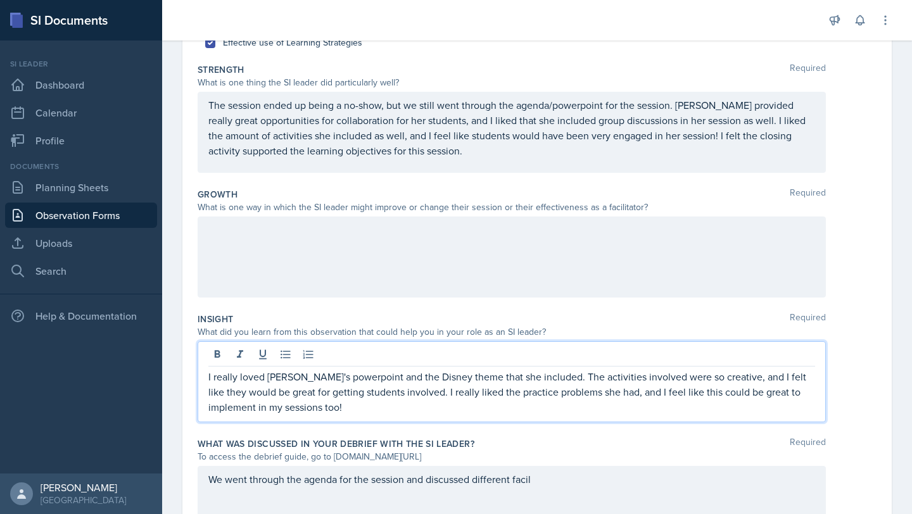
scroll to position [230, 0]
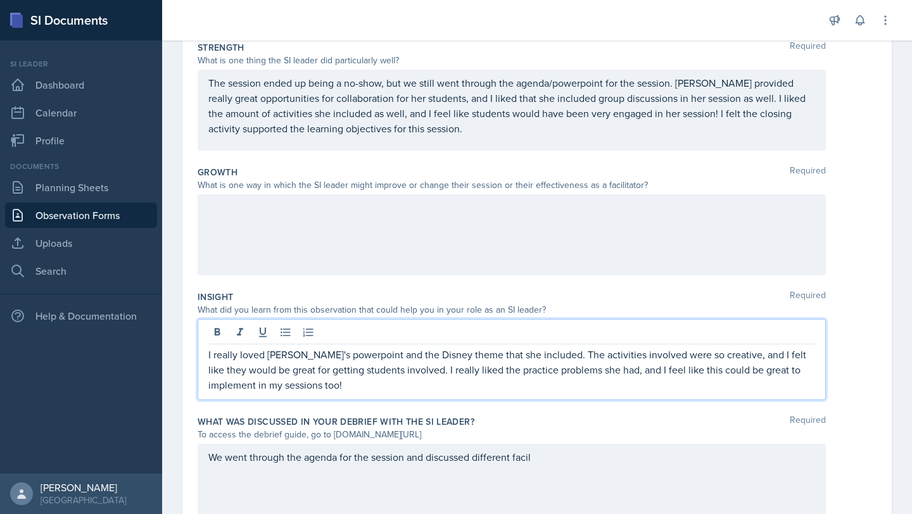
click at [410, 372] on p "I really loved [PERSON_NAME]'s powerpoint and the Disney theme that she include…" at bounding box center [511, 370] width 607 height 46
click at [593, 463] on div "We went through the agenda for the session and discussed different facil" at bounding box center [512, 484] width 628 height 81
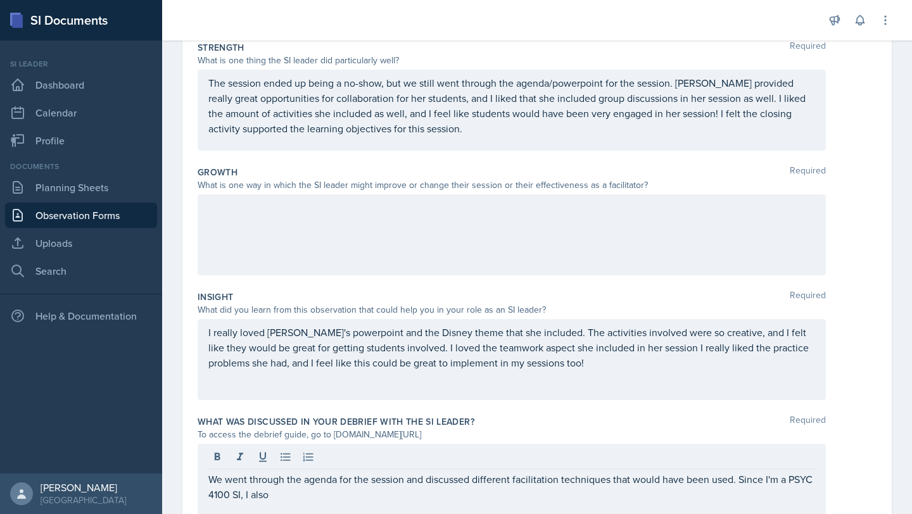
click at [380, 251] on div at bounding box center [512, 234] width 628 height 81
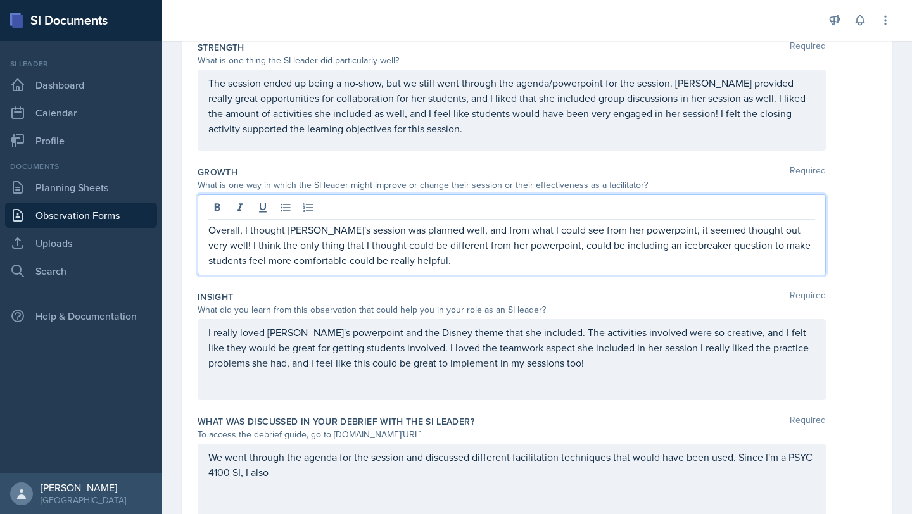
scroll to position [291, 0]
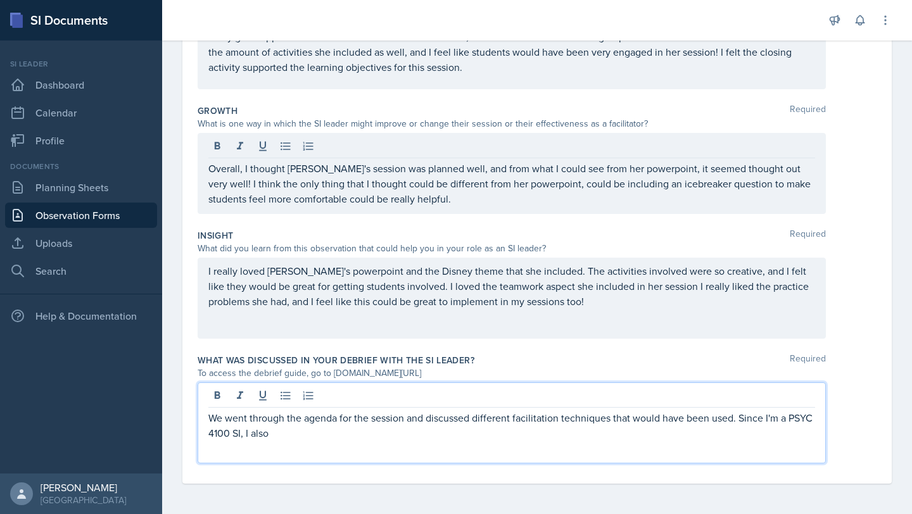
click at [376, 415] on p "We went through the agenda for the session and discussed different facilitation…" at bounding box center [511, 425] width 607 height 30
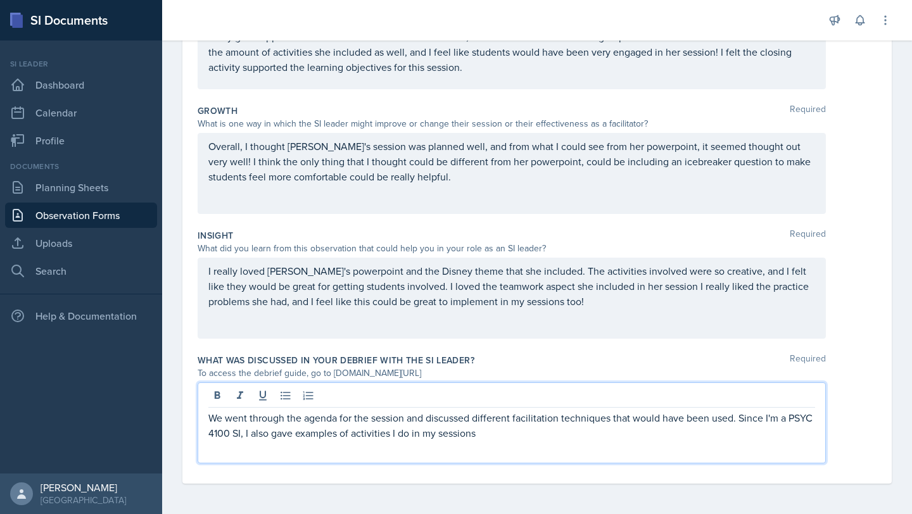
click at [270, 432] on p "We went through the agenda for the session and discussed different facilitation…" at bounding box center [511, 425] width 607 height 30
click at [753, 441] on div "We went through the agenda for the session and discussed different facilitation…" at bounding box center [512, 422] width 628 height 81
click at [753, 439] on p "We went through the agenda for the session and discussed different facilitation…" at bounding box center [511, 425] width 607 height 30
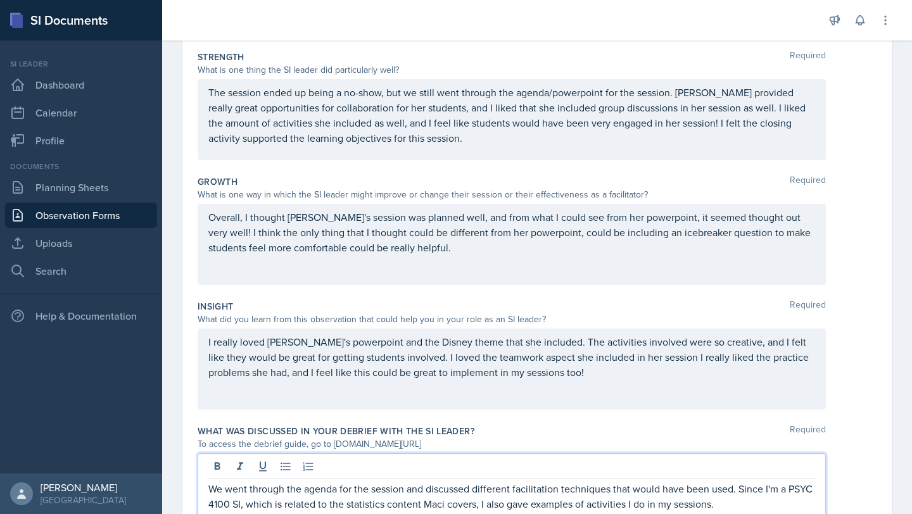
scroll to position [224, 0]
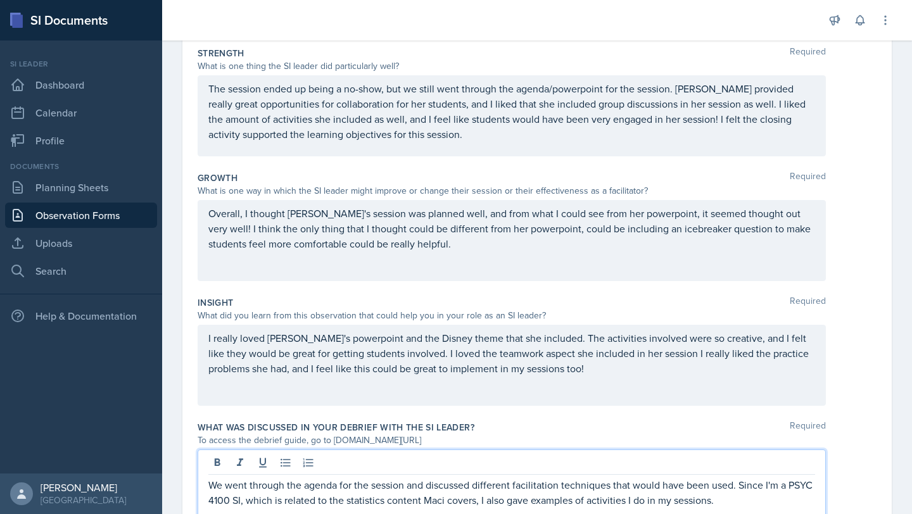
click at [529, 229] on p "Overall, I thought [PERSON_NAME]'s session was planned well, and from what I co…" at bounding box center [511, 229] width 607 height 46
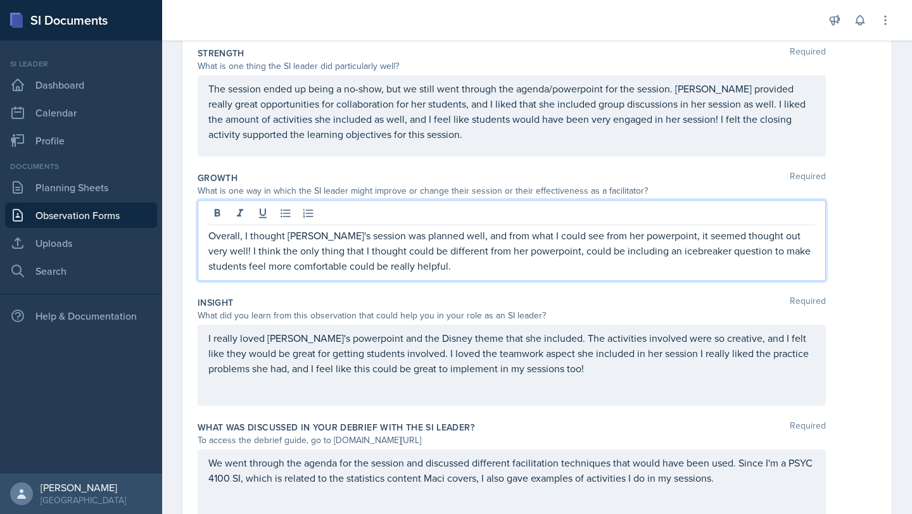
click at [560, 252] on p "Overall, I thought [PERSON_NAME]'s session was planned well, and from what I co…" at bounding box center [511, 251] width 607 height 46
click at [467, 266] on p "Overall, I thought [PERSON_NAME]'s session was planned well, and from what I co…" at bounding box center [511, 251] width 607 height 46
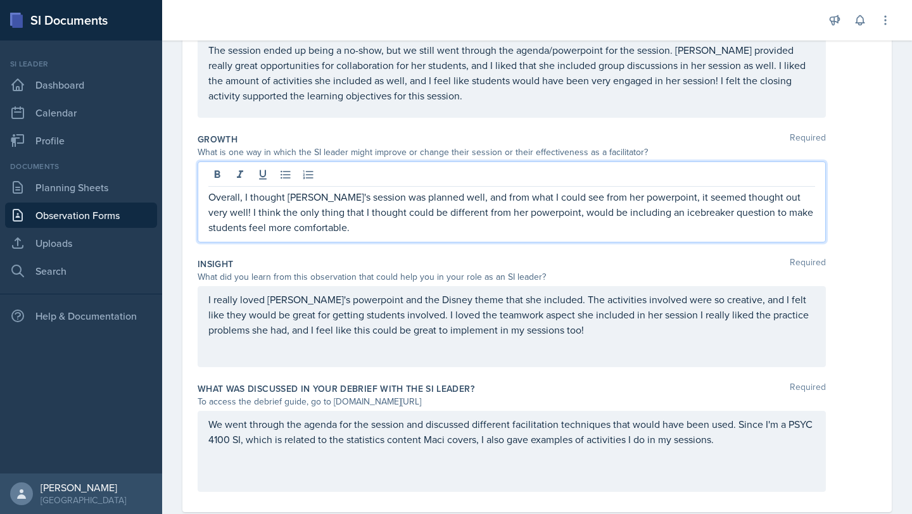
scroll to position [260, 0]
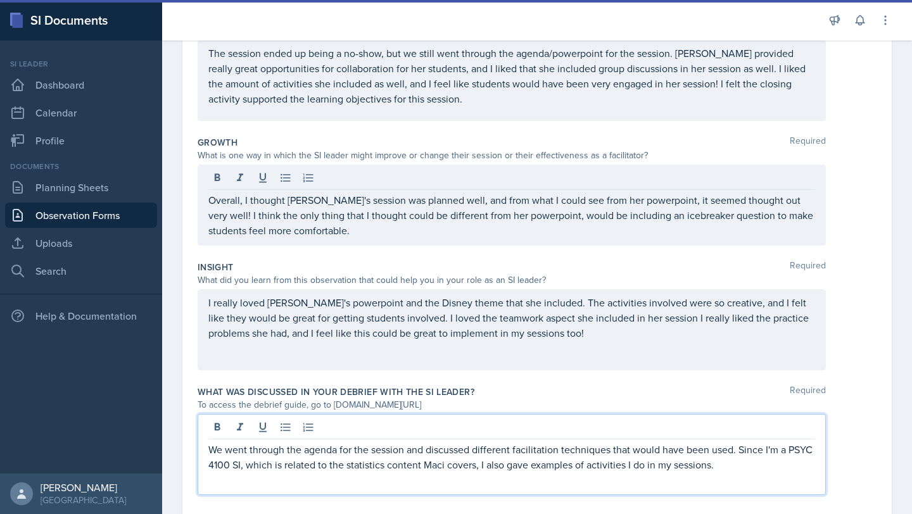
click at [710, 428] on div "We went through the agenda for the session and discussed different facilitation…" at bounding box center [512, 454] width 628 height 81
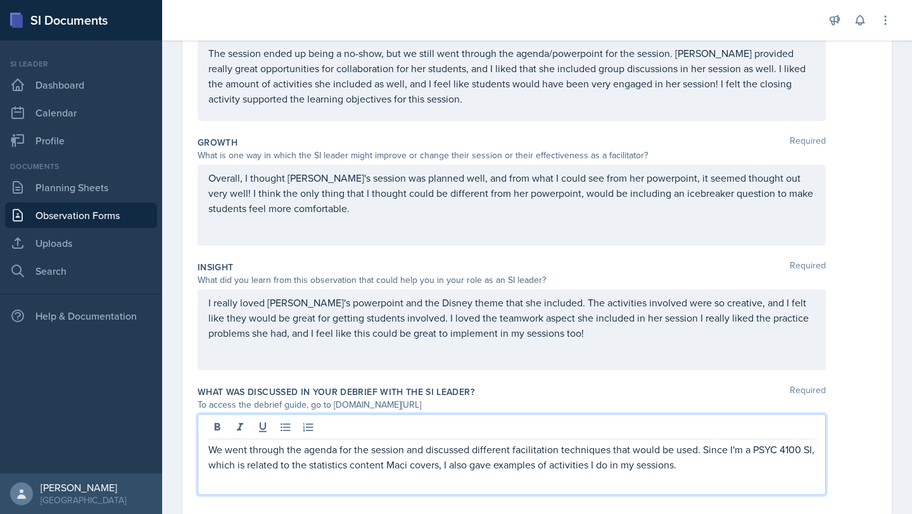
click at [612, 448] on p "We went through the agenda for the session and discussed different facilitation…" at bounding box center [511, 457] width 607 height 30
click at [428, 449] on p "We went through the agenda for the session and discussed different facilitation…" at bounding box center [511, 457] width 607 height 30
click at [682, 449] on p "We went through the agenda for the session, discussed different facilitation te…" at bounding box center [511, 457] width 607 height 30
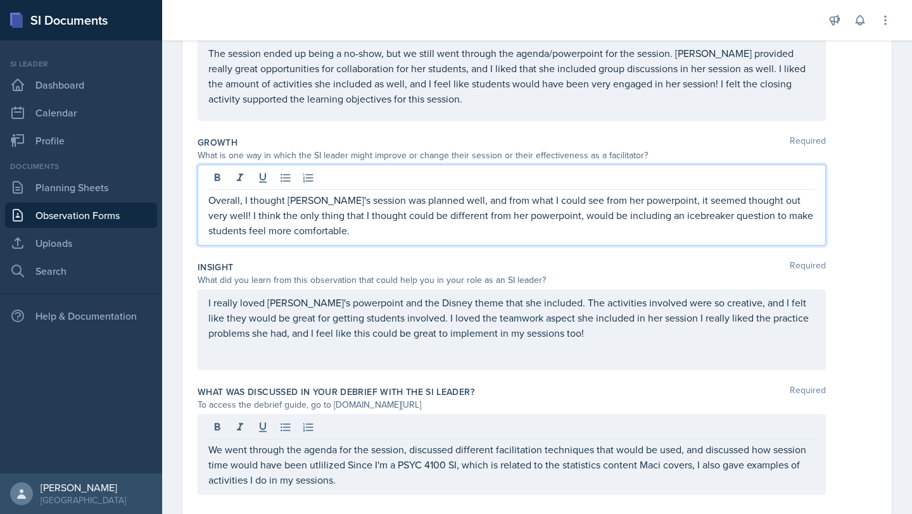
drag, startPoint x: 791, startPoint y: 177, endPoint x: 287, endPoint y: 189, distance: 504.1
click at [257, 189] on div "Overall, I thought [PERSON_NAME]'s session was planned well, and from what I co…" at bounding box center [512, 205] width 628 height 81
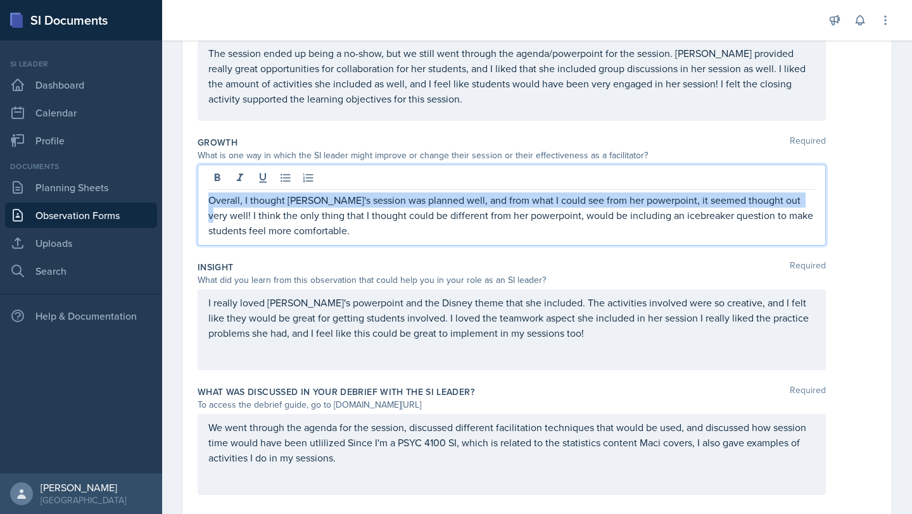
drag, startPoint x: 790, startPoint y: 200, endPoint x: 208, endPoint y: 199, distance: 582.5
click at [208, 199] on p "Overall, I thought [PERSON_NAME]'s session was planned well, and from what I co…" at bounding box center [511, 215] width 607 height 46
copy p "Overall, I thought [PERSON_NAME]'s session was planned well, and from what I co…"
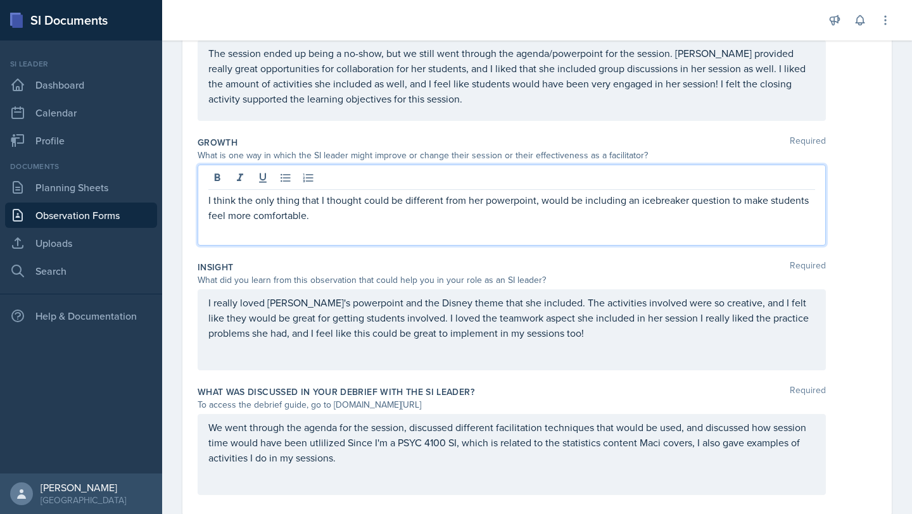
click at [384, 210] on p "I think the only thing that I thought could be different from her powerpoint, w…" at bounding box center [511, 207] width 607 height 30
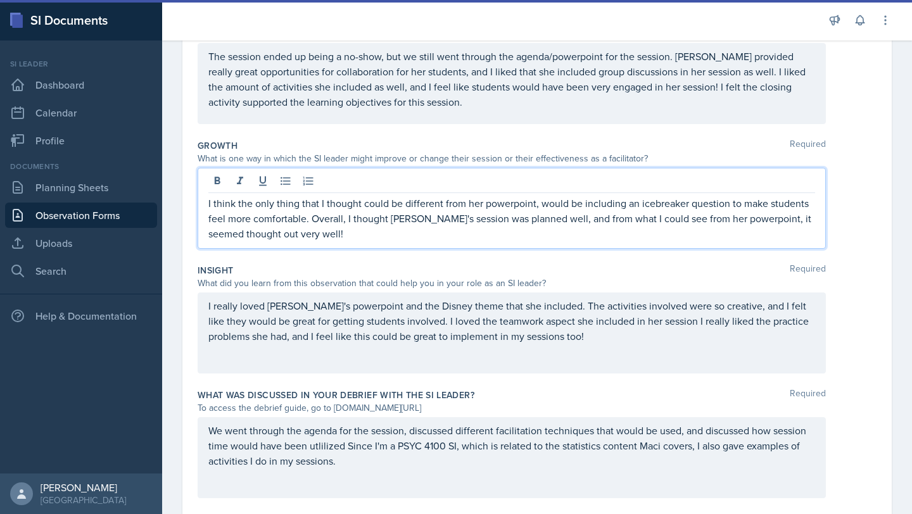
scroll to position [0, 0]
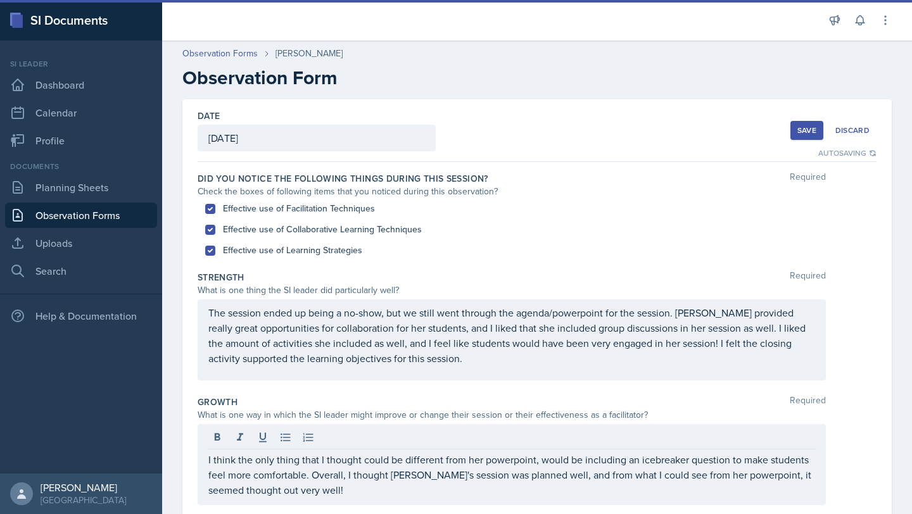
click at [801, 133] on div "Save" at bounding box center [806, 130] width 19 height 10
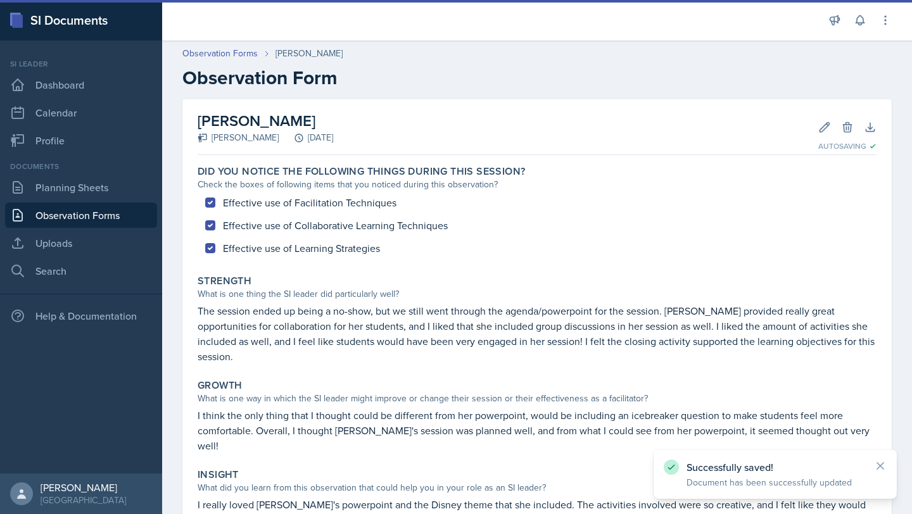
scroll to position [175, 0]
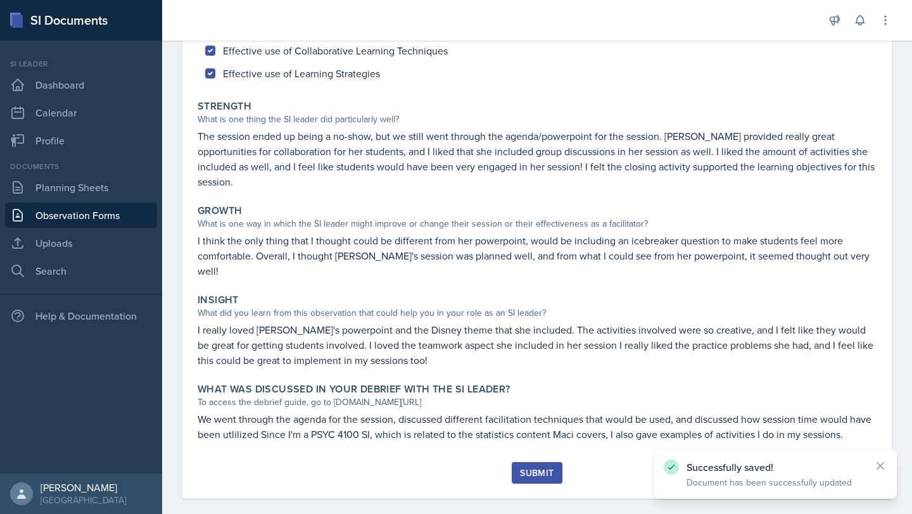
click at [550, 462] on button "Submit" at bounding box center [537, 473] width 50 height 22
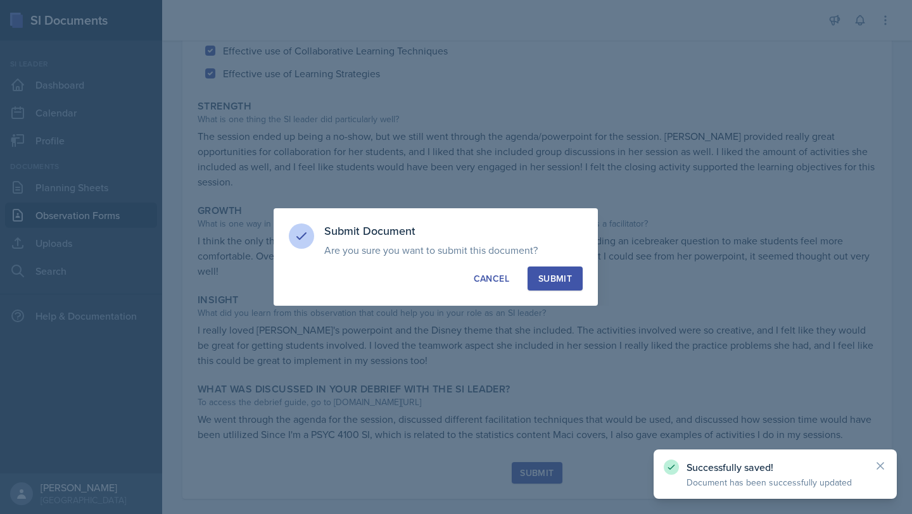
click at [576, 279] on button "Submit" at bounding box center [554, 279] width 55 height 24
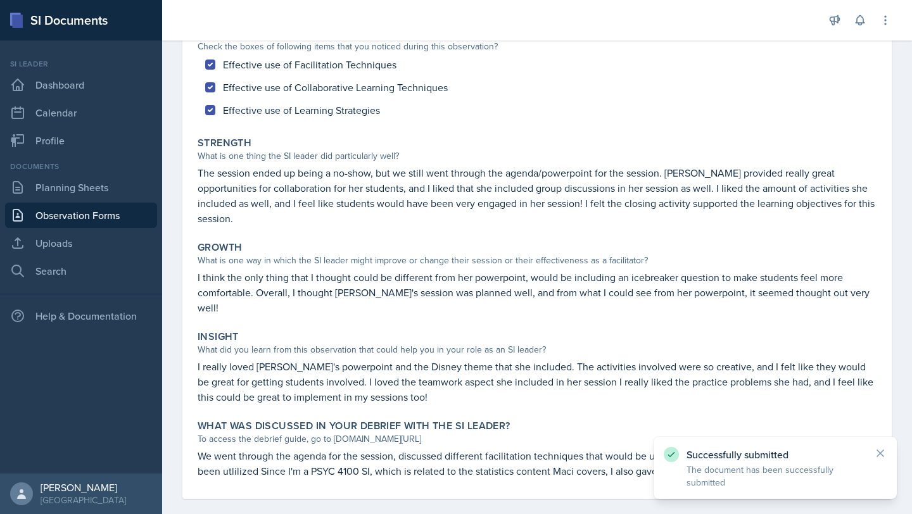
scroll to position [0, 0]
